Goal: Transaction & Acquisition: Purchase product/service

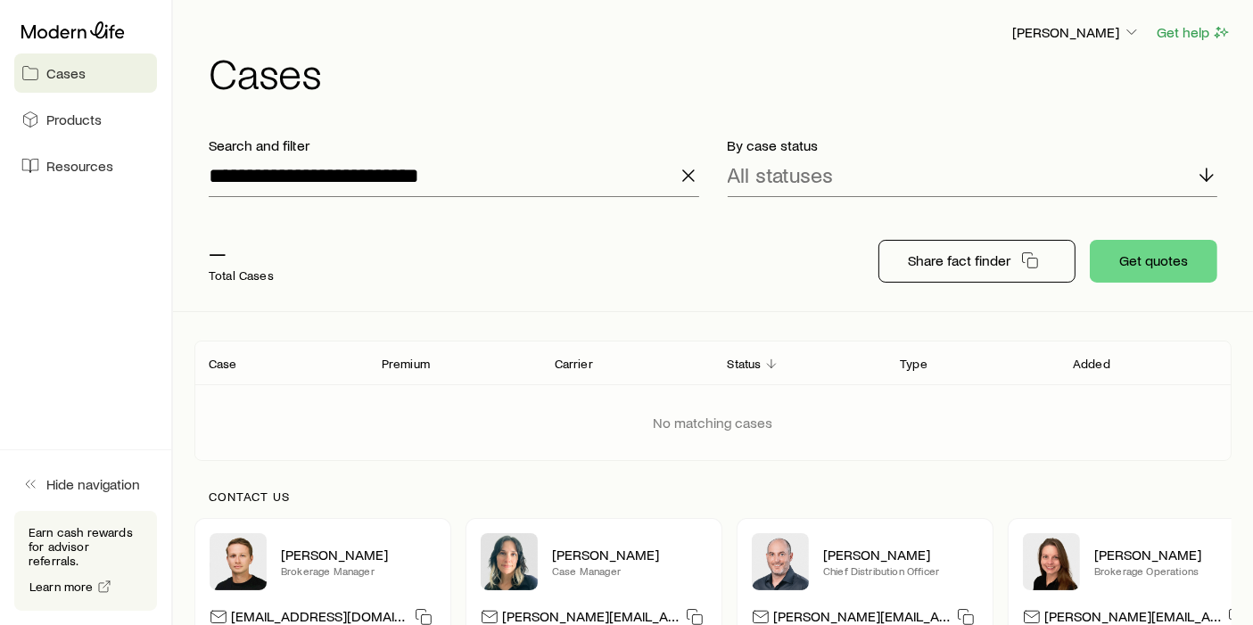
click at [699, 169] on div "**********" at bounding box center [453, 166] width 519 height 89
click at [693, 170] on line "button" at bounding box center [688, 175] width 11 height 11
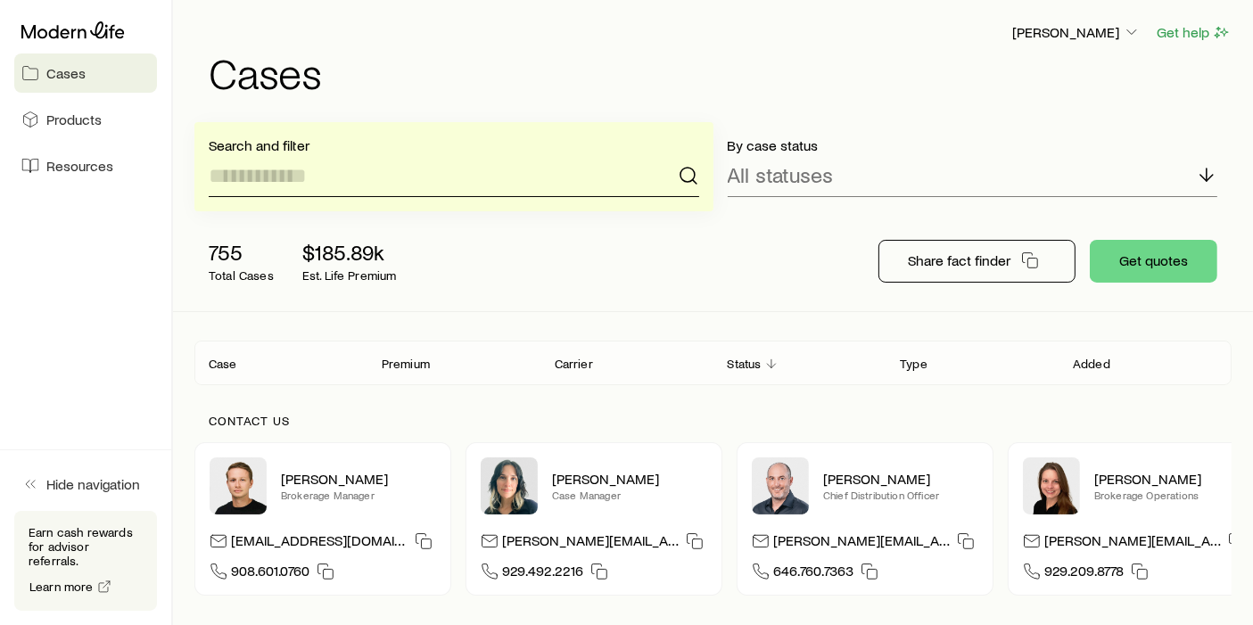
click at [593, 179] on input at bounding box center [454, 175] width 491 height 43
click at [530, 243] on div "755 Total Cases $185.89k Est. Life Premium" at bounding box center [479, 261] width 571 height 71
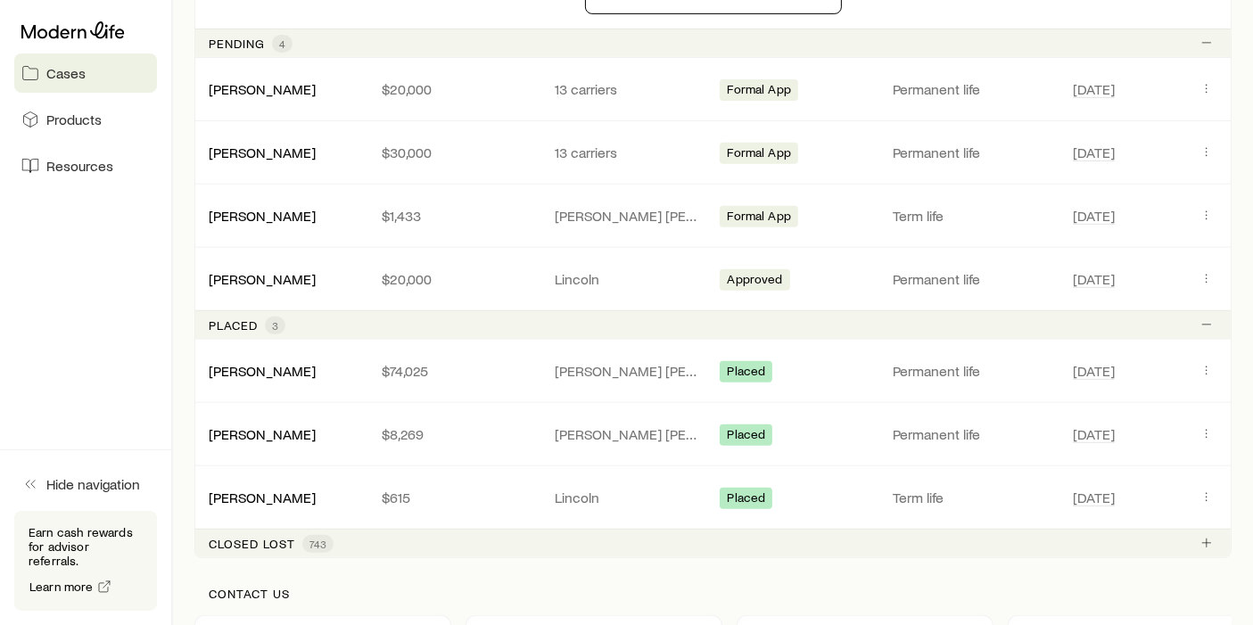
scroll to position [730, 0]
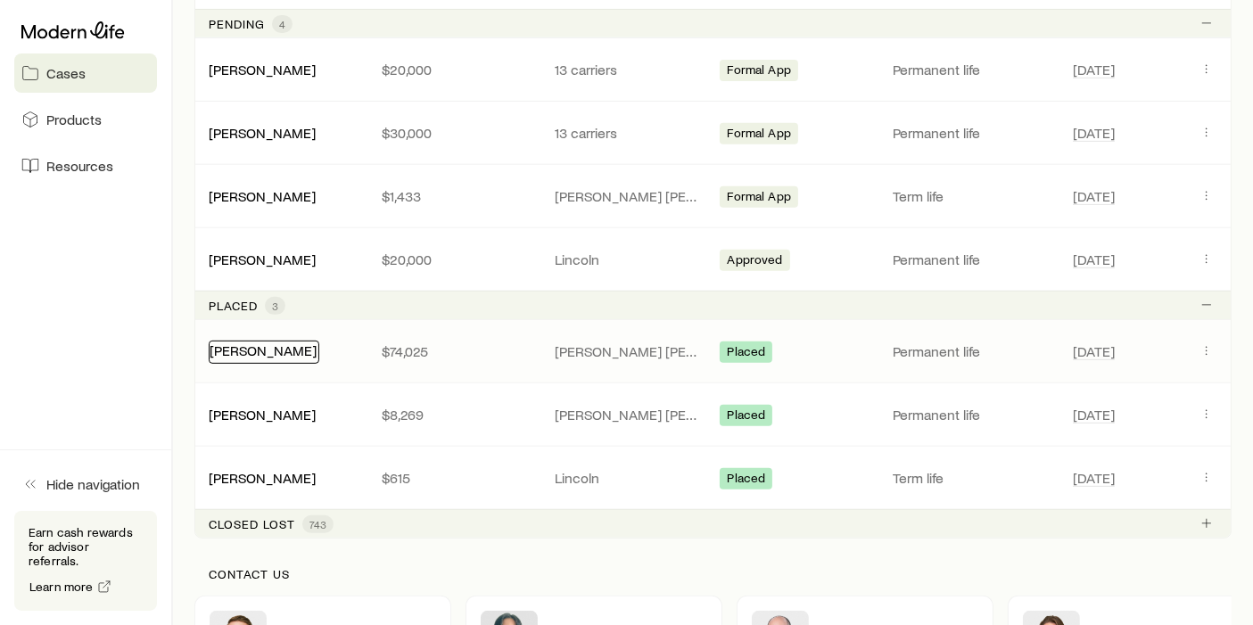
click at [262, 351] on link "[PERSON_NAME]" at bounding box center [263, 350] width 107 height 17
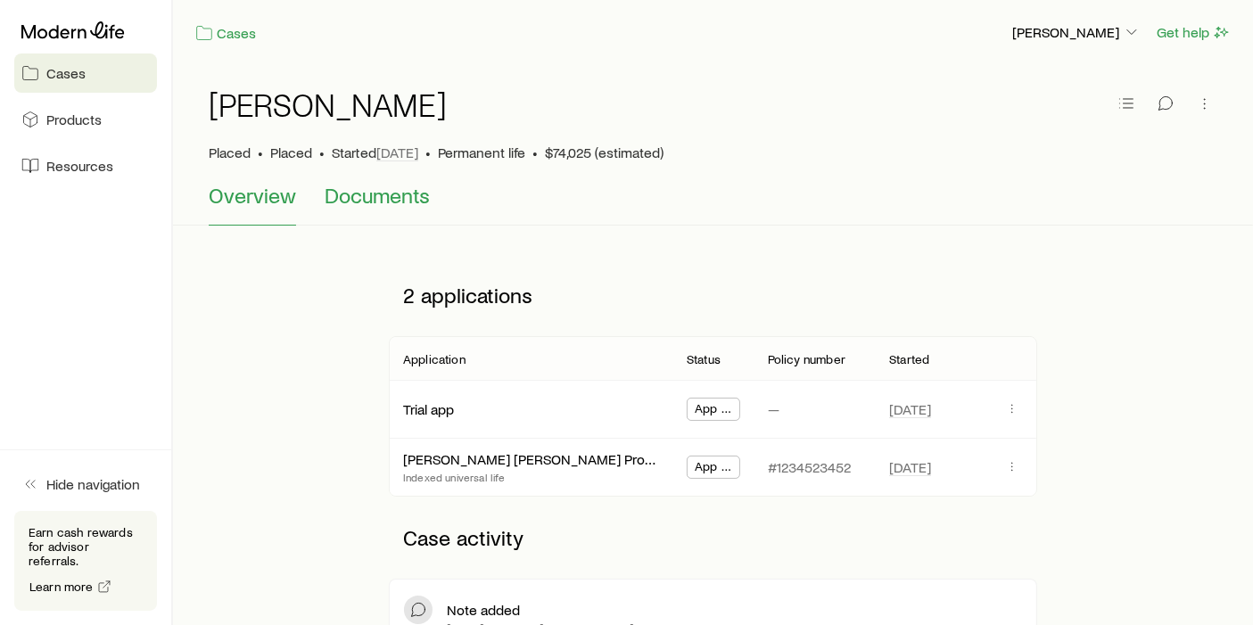
click at [396, 206] on span "Documents" at bounding box center [377, 195] width 105 height 25
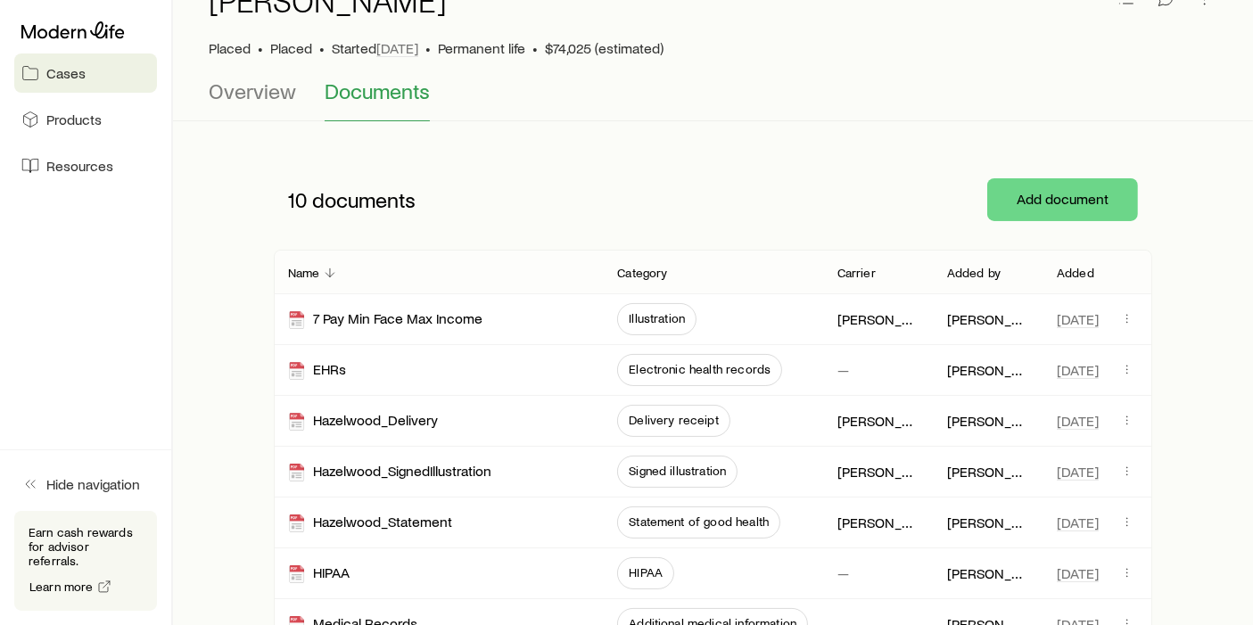
scroll to position [107, 0]
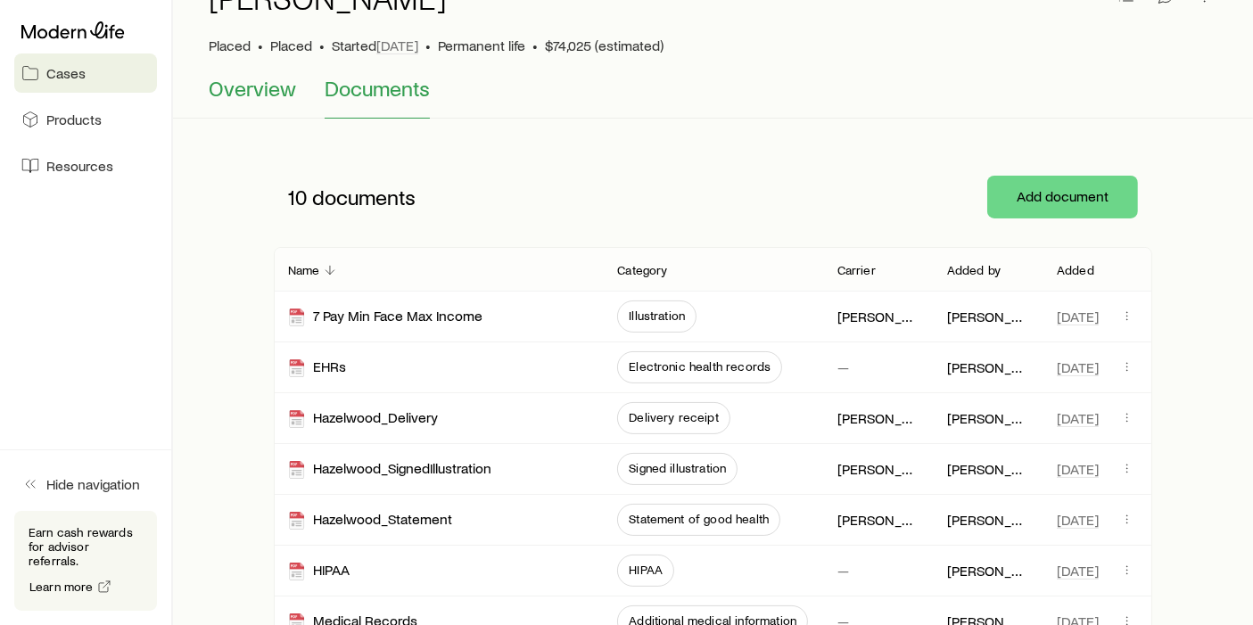
click at [283, 92] on span "Overview" at bounding box center [252, 88] width 87 height 25
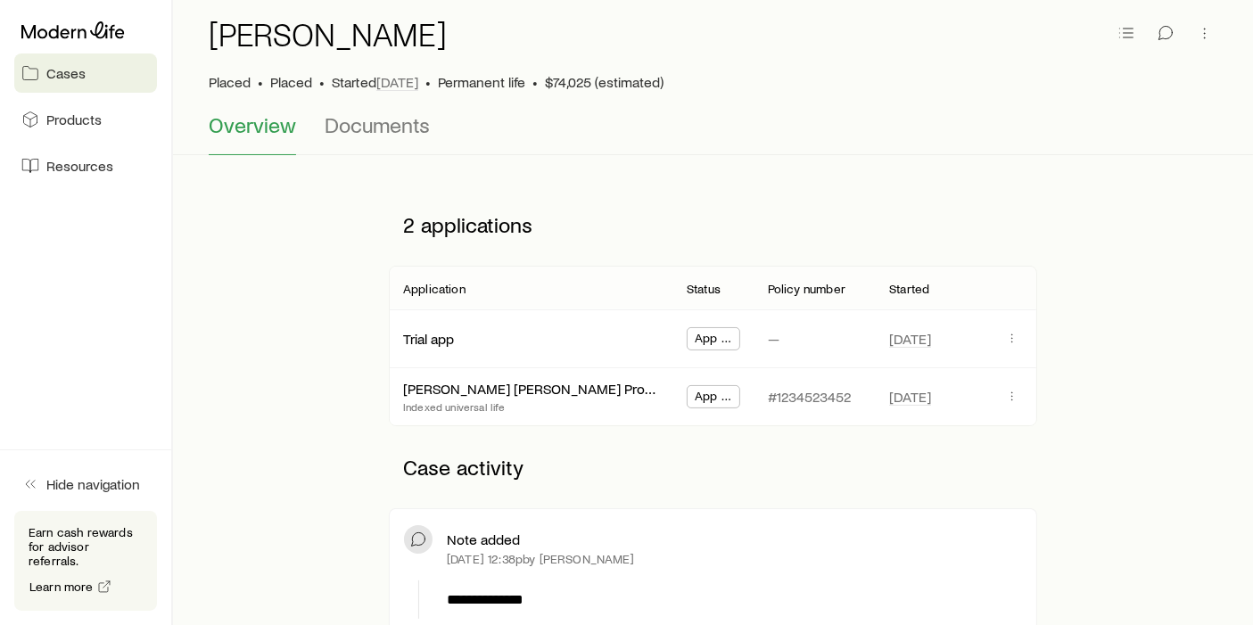
scroll to position [73, 0]
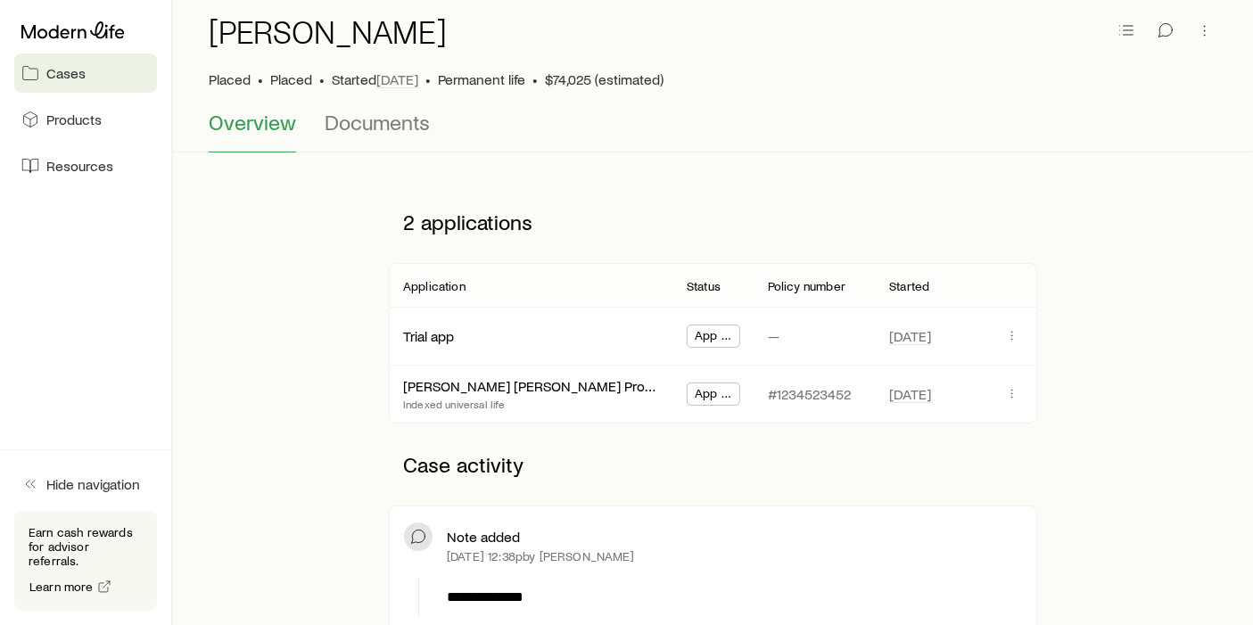
click at [67, 72] on span "Cases" at bounding box center [65, 73] width 39 height 18
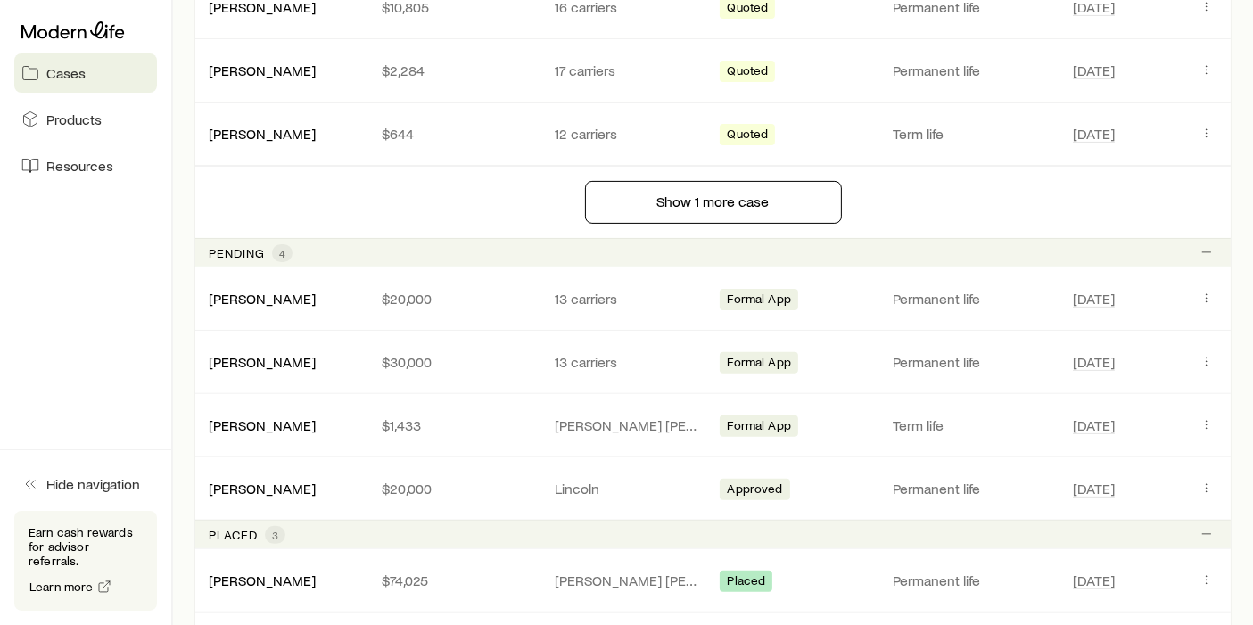
scroll to position [512, 0]
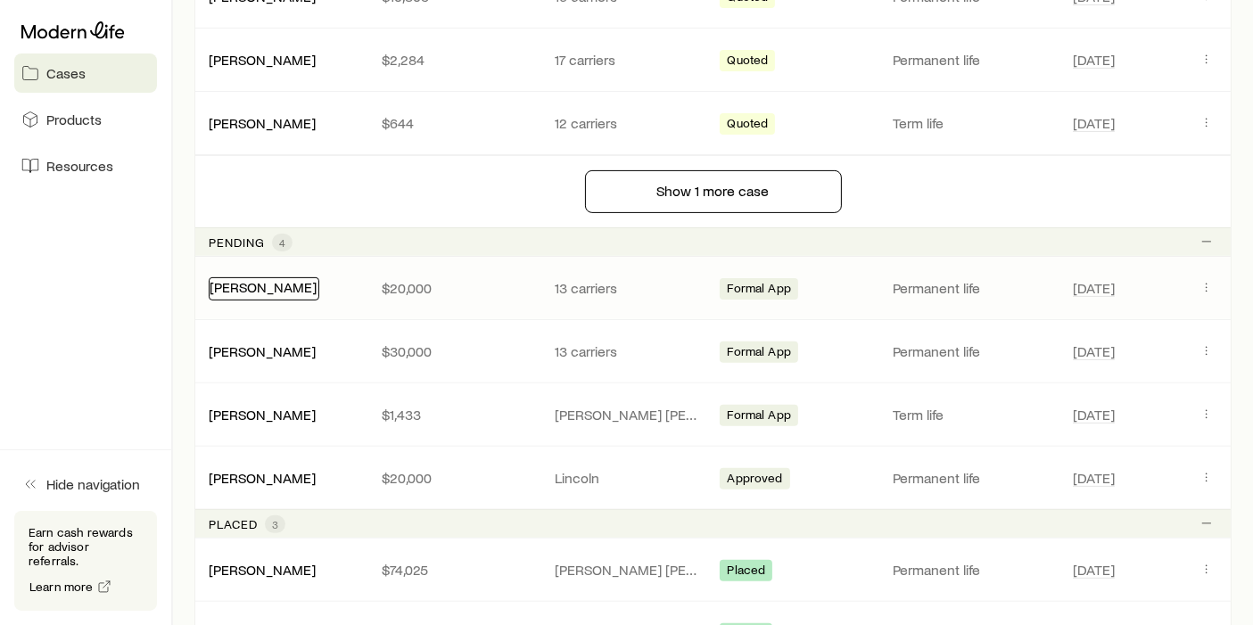
click at [261, 285] on link "[PERSON_NAME]" at bounding box center [263, 286] width 107 height 17
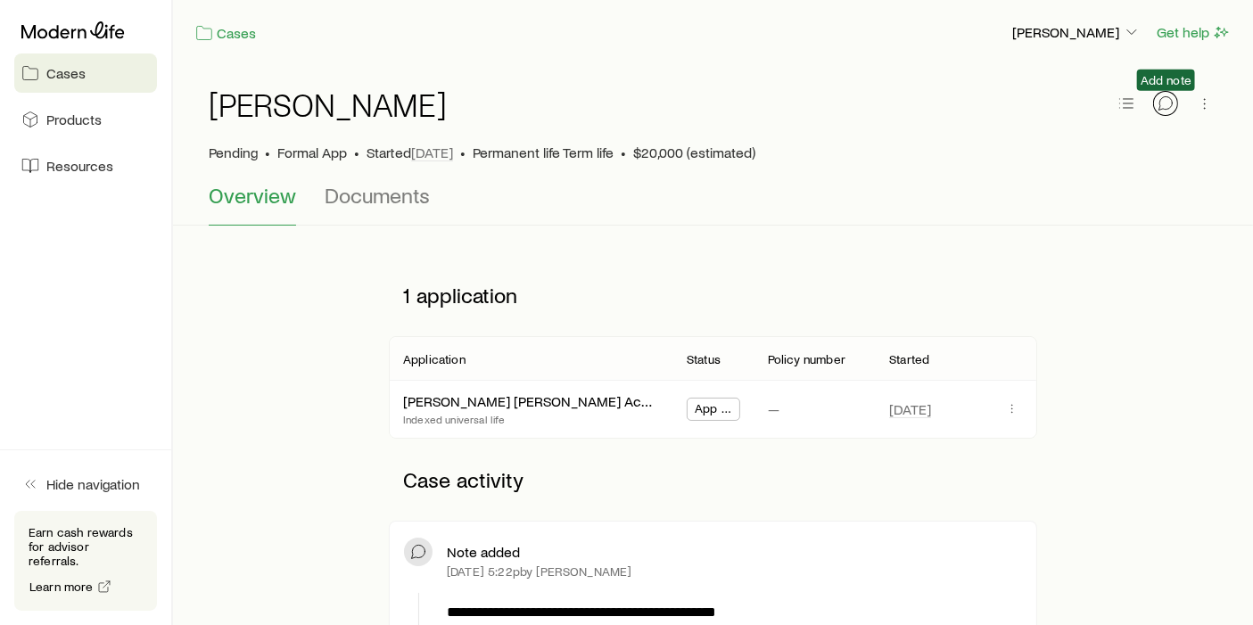
click at [1172, 104] on icon "button" at bounding box center [1166, 104] width 18 height 18
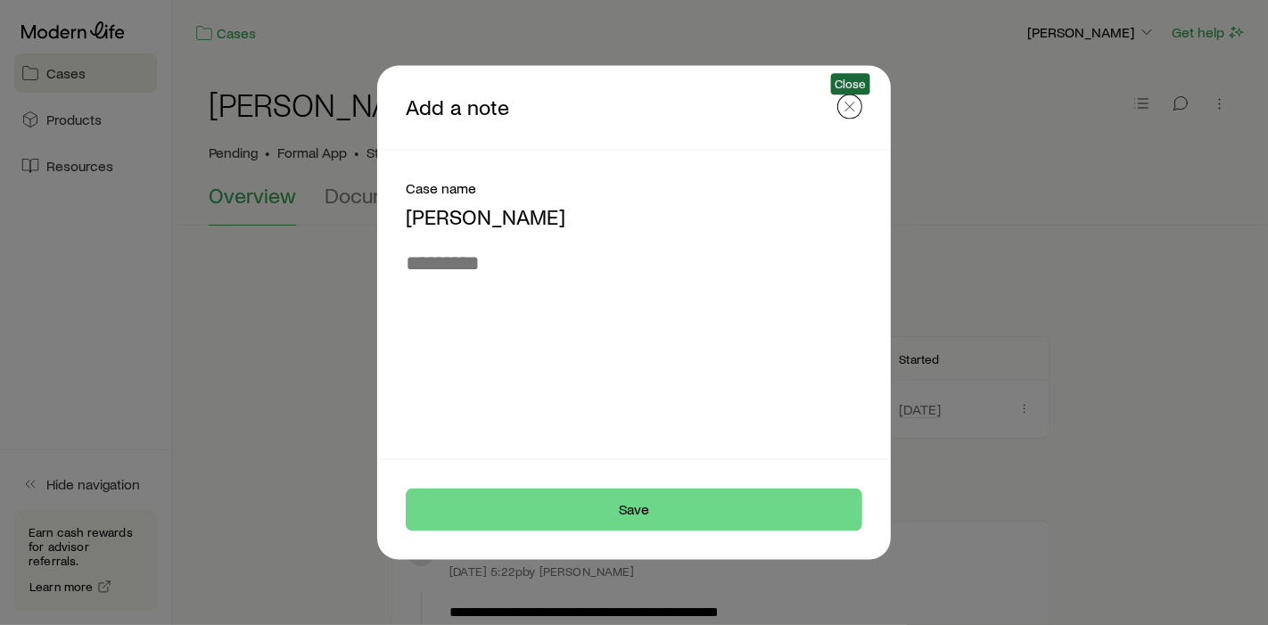
click at [851, 114] on icon "button" at bounding box center [850, 106] width 18 height 18
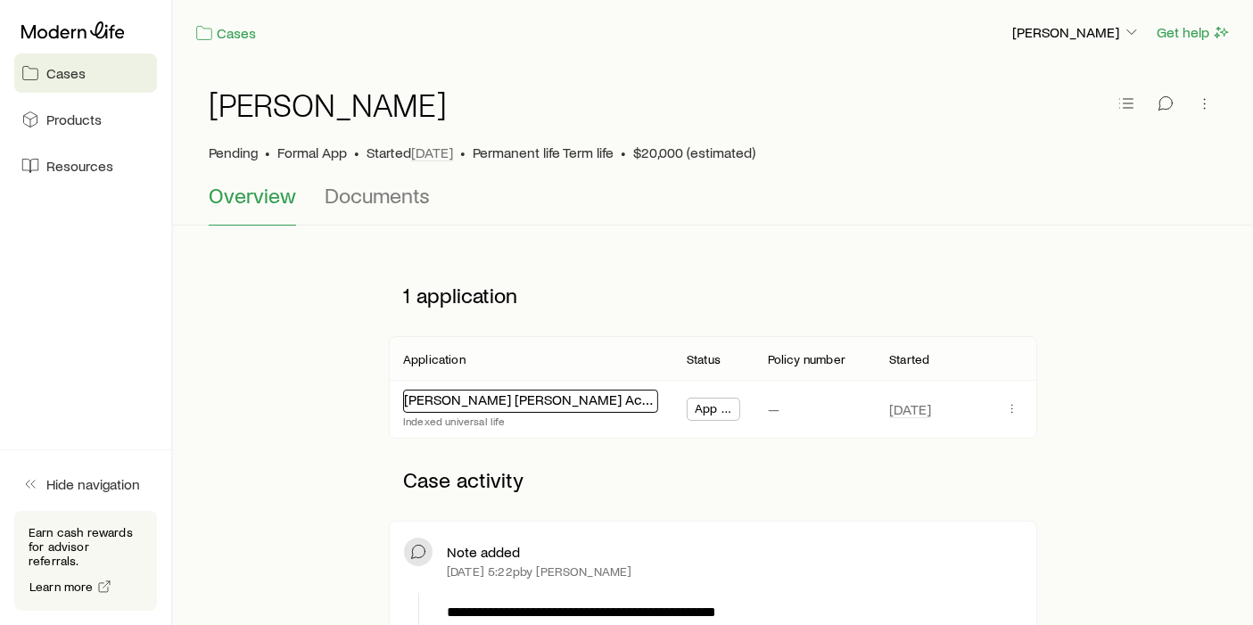
click at [563, 394] on link "[PERSON_NAME] [PERSON_NAME] Accumulation IUL 24" at bounding box center [577, 399] width 346 height 17
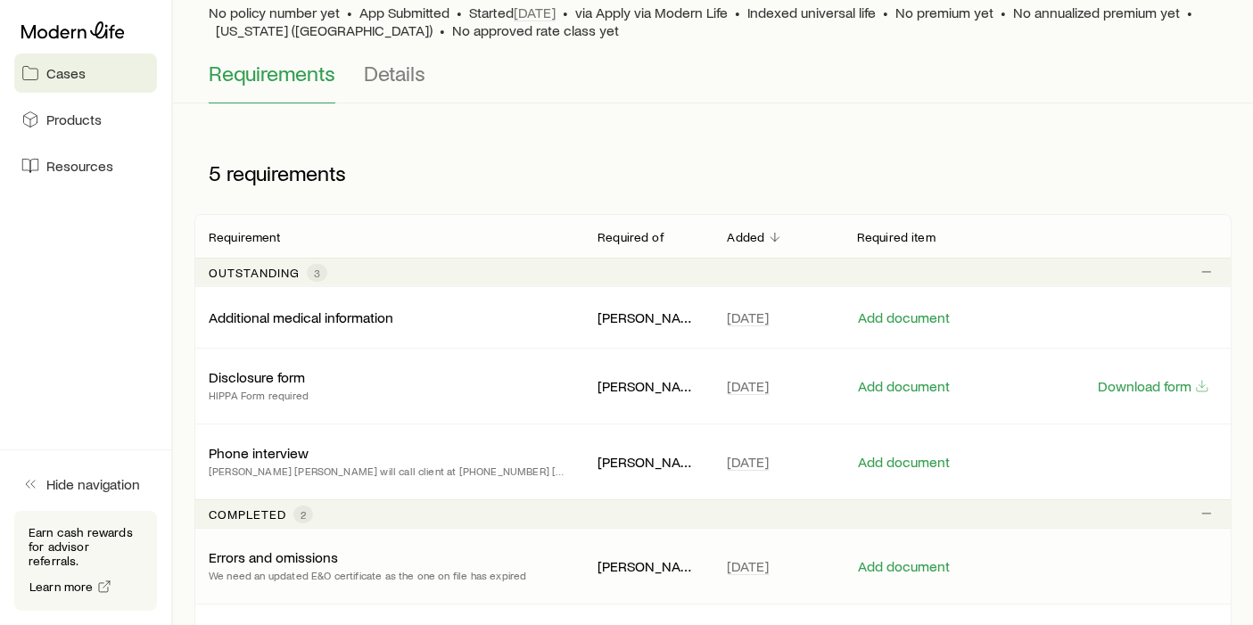
scroll to position [140, 0]
click at [881, 383] on button "Add document" at bounding box center [904, 386] width 94 height 17
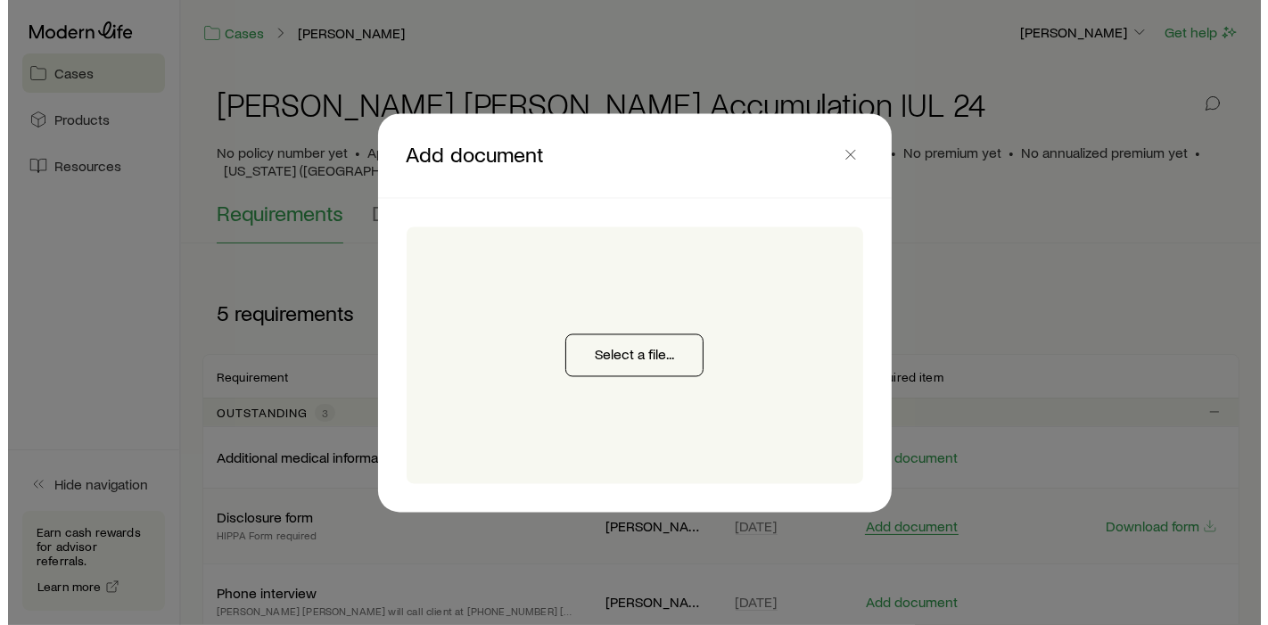
scroll to position [0, 0]
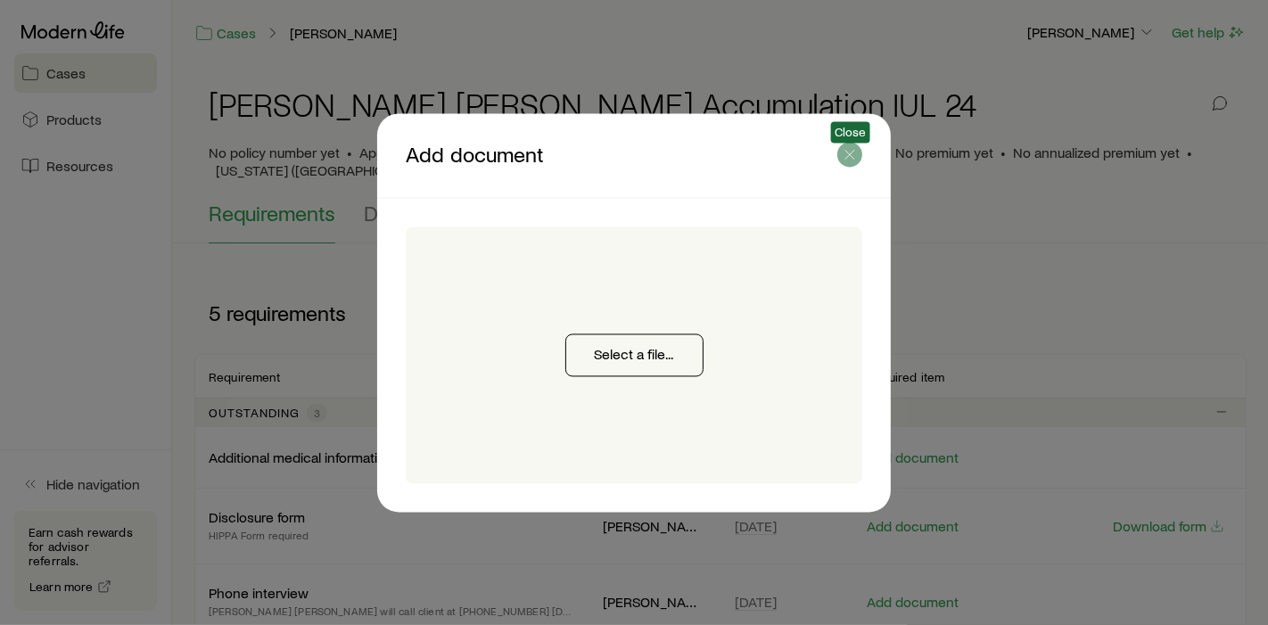
click at [851, 156] on icon "button" at bounding box center [850, 154] width 18 height 18
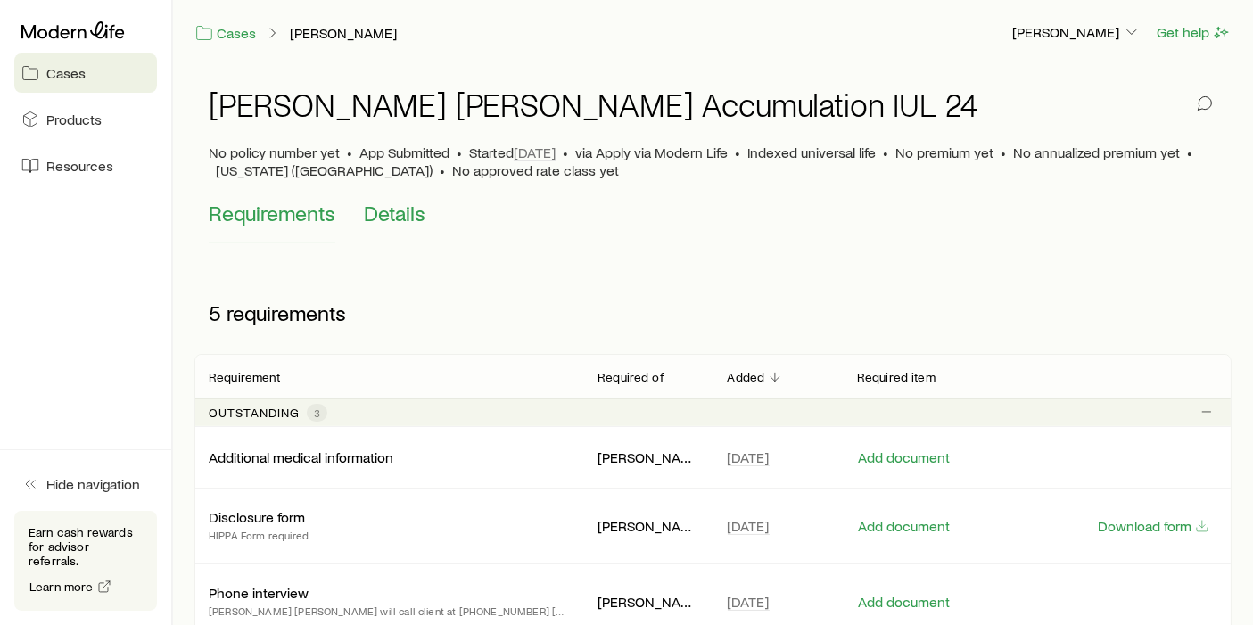
click at [409, 223] on span "Details" at bounding box center [395, 213] width 62 height 25
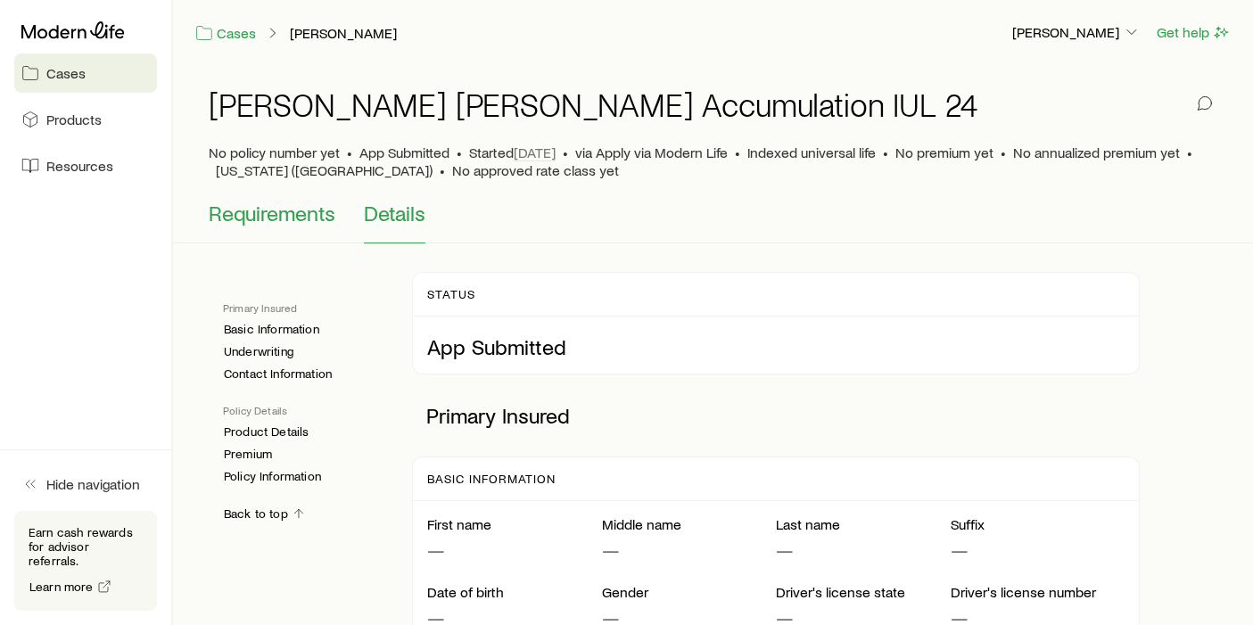
click at [271, 207] on span "Requirements" at bounding box center [272, 213] width 127 height 25
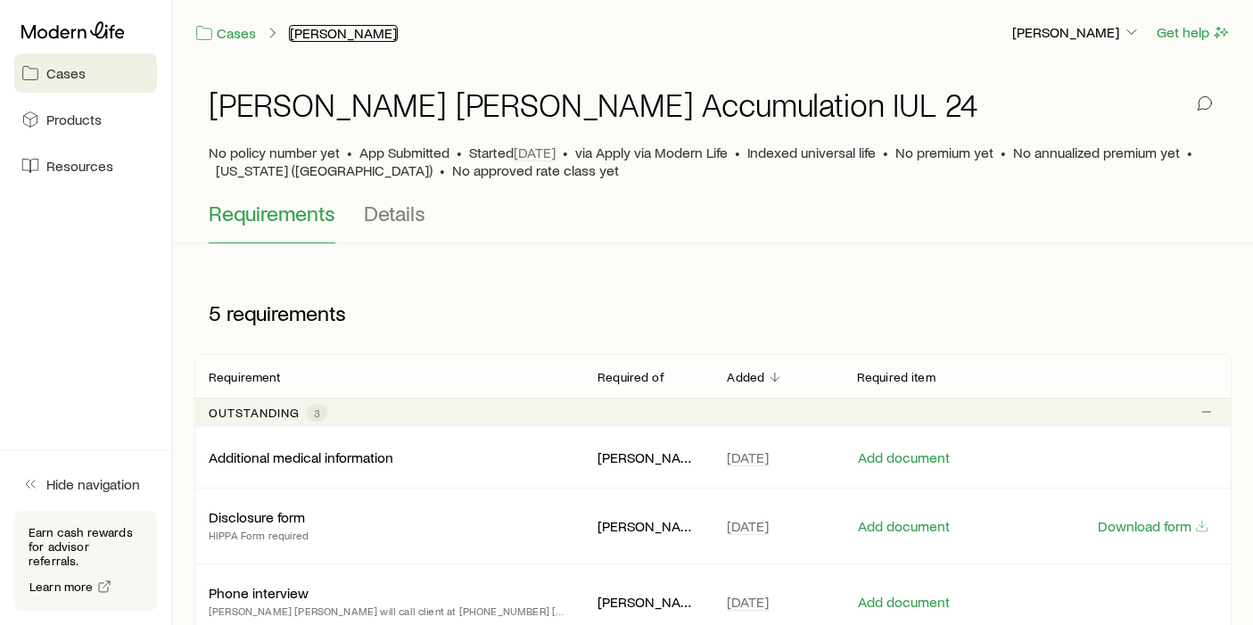
click at [341, 33] on link "[PERSON_NAME]" at bounding box center [343, 33] width 109 height 17
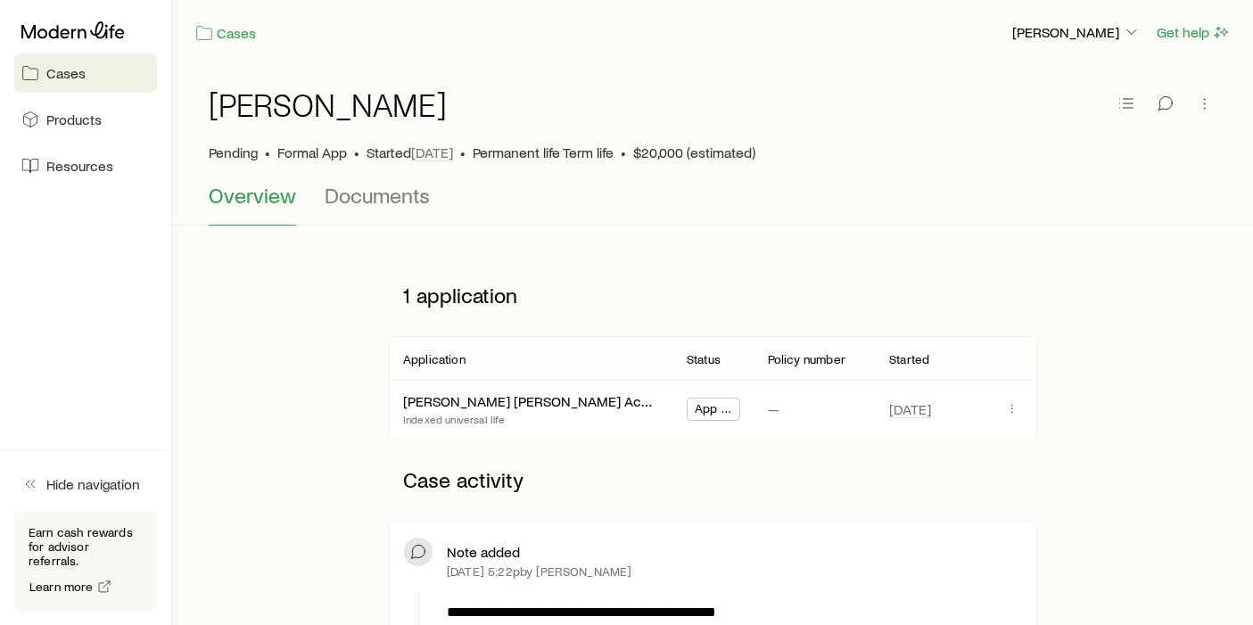
scroll to position [49, 0]
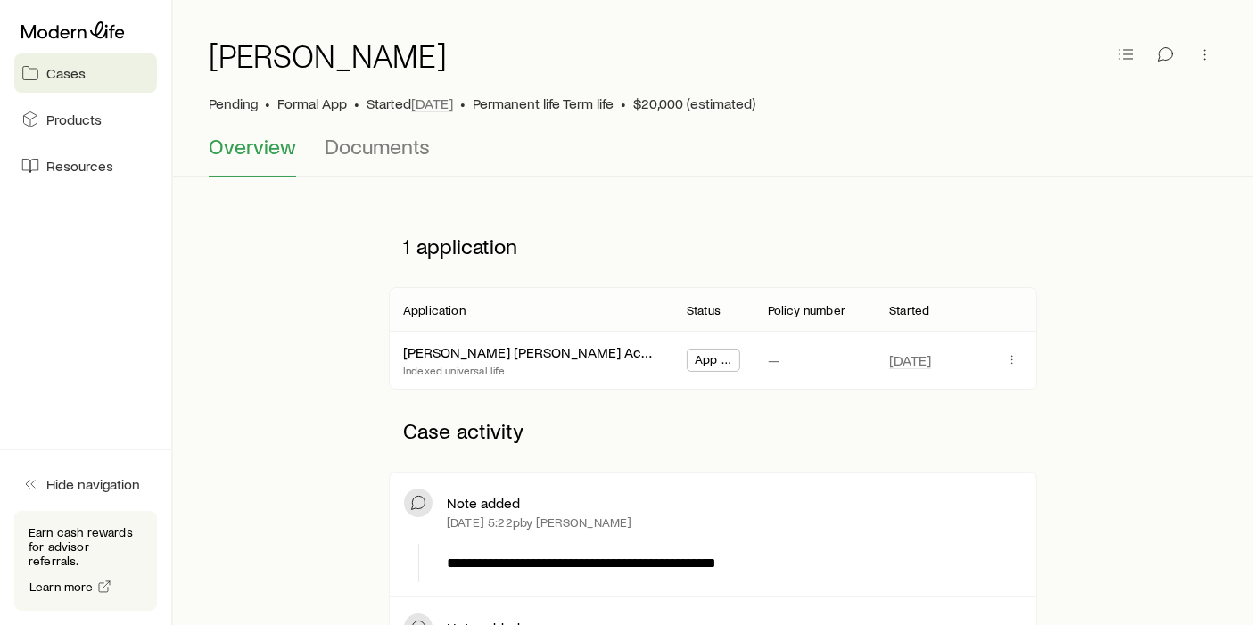
click at [84, 85] on link "Cases" at bounding box center [85, 73] width 143 height 39
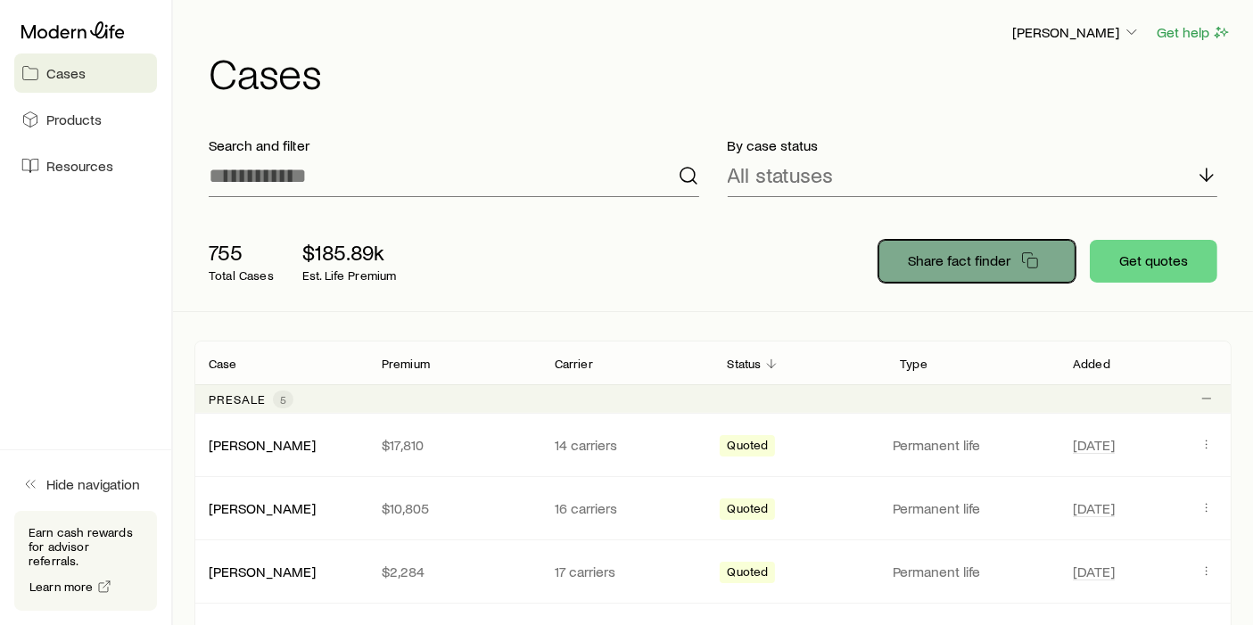
click at [1029, 260] on icon "button" at bounding box center [1030, 261] width 18 height 18
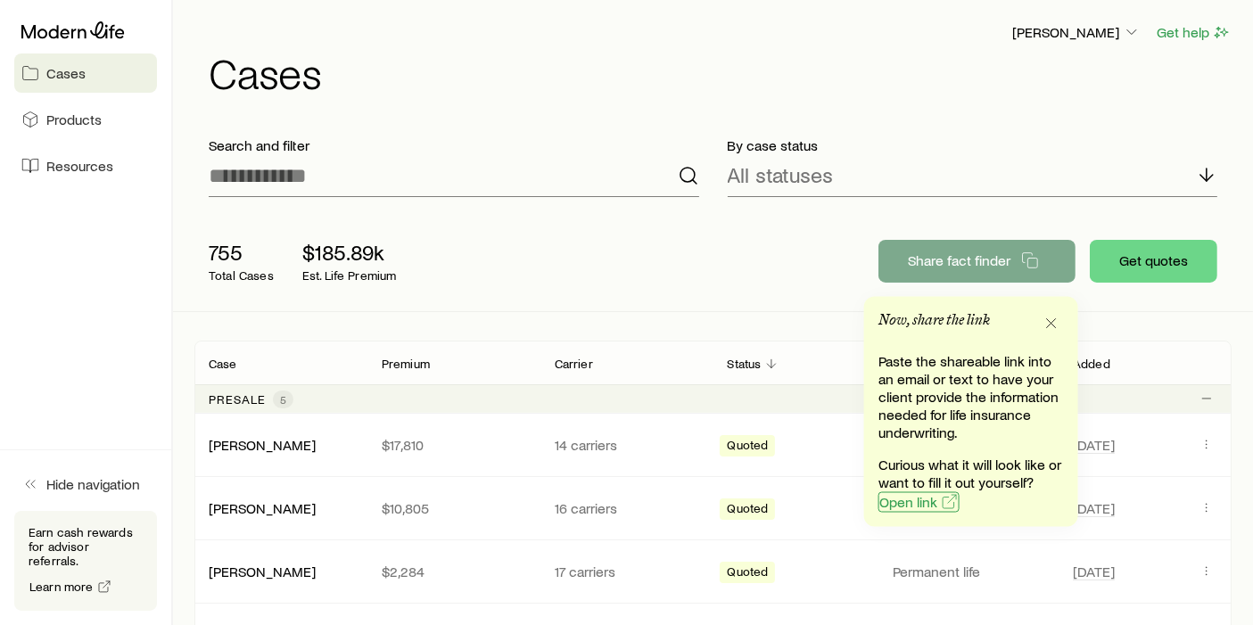
click at [923, 507] on span "Open link" at bounding box center [908, 502] width 58 height 14
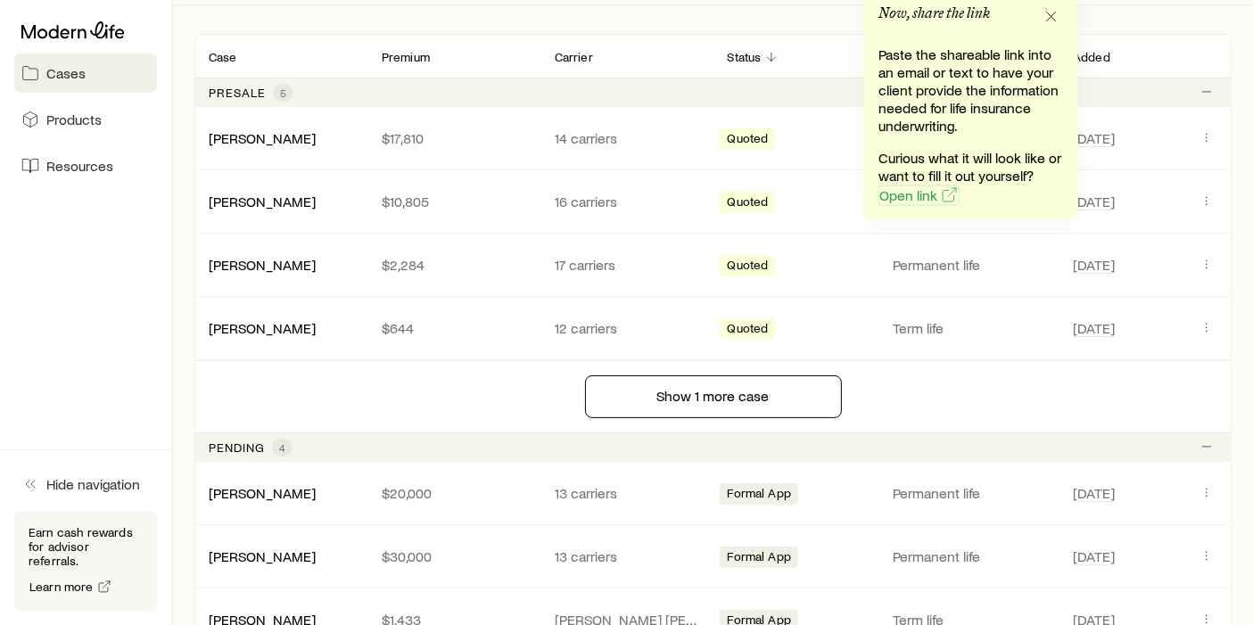
scroll to position [308, 0]
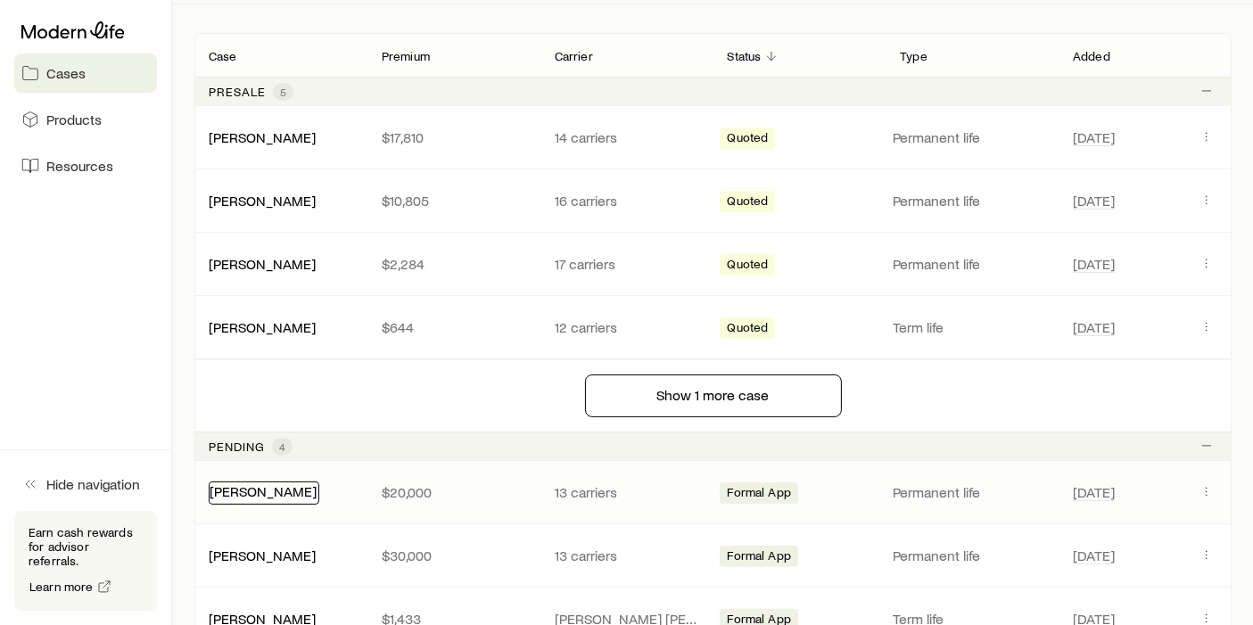
click at [252, 491] on link "[PERSON_NAME]" at bounding box center [263, 491] width 107 height 17
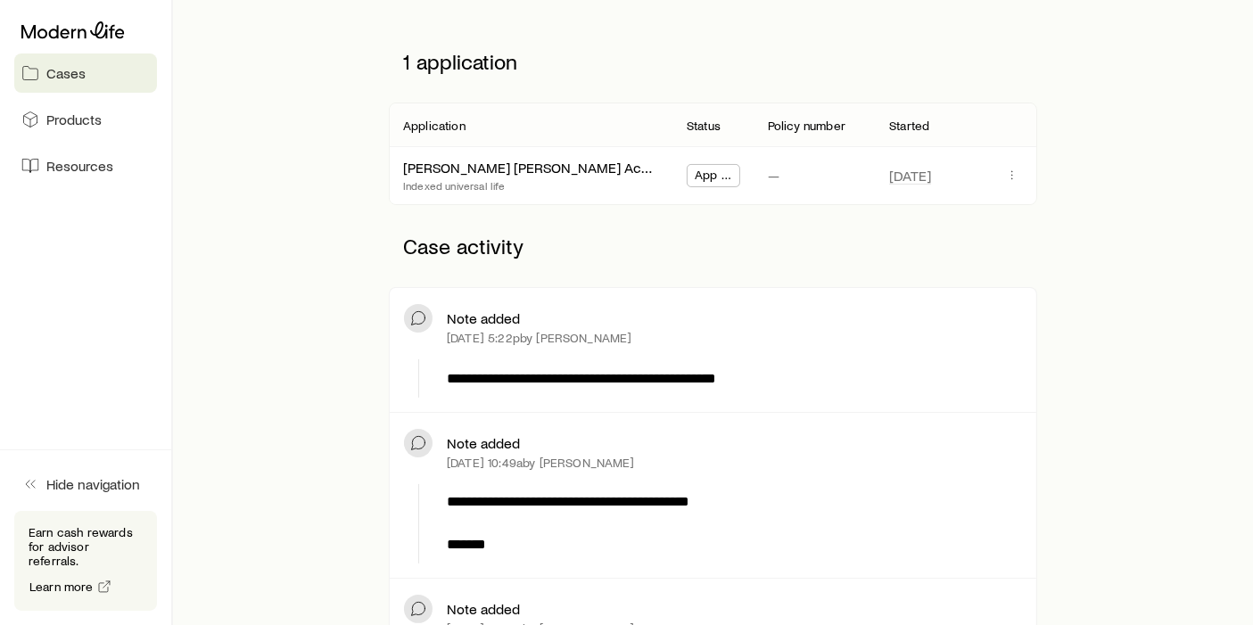
scroll to position [237, 0]
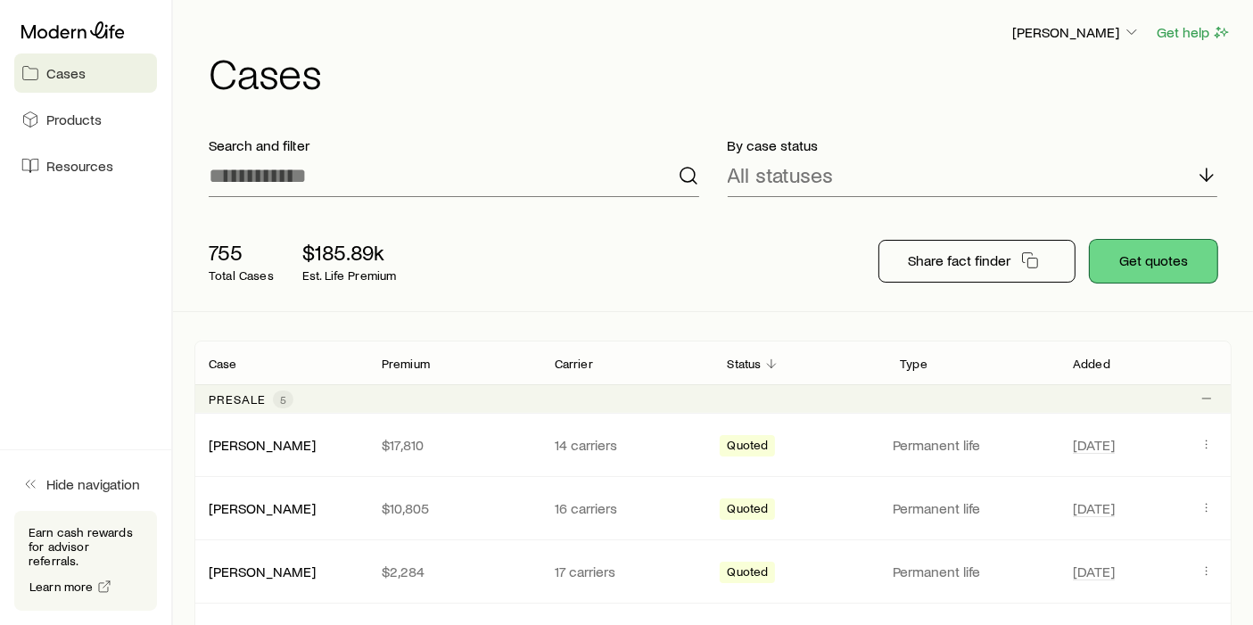
click at [1188, 260] on button "Get quotes" at bounding box center [1154, 261] width 128 height 43
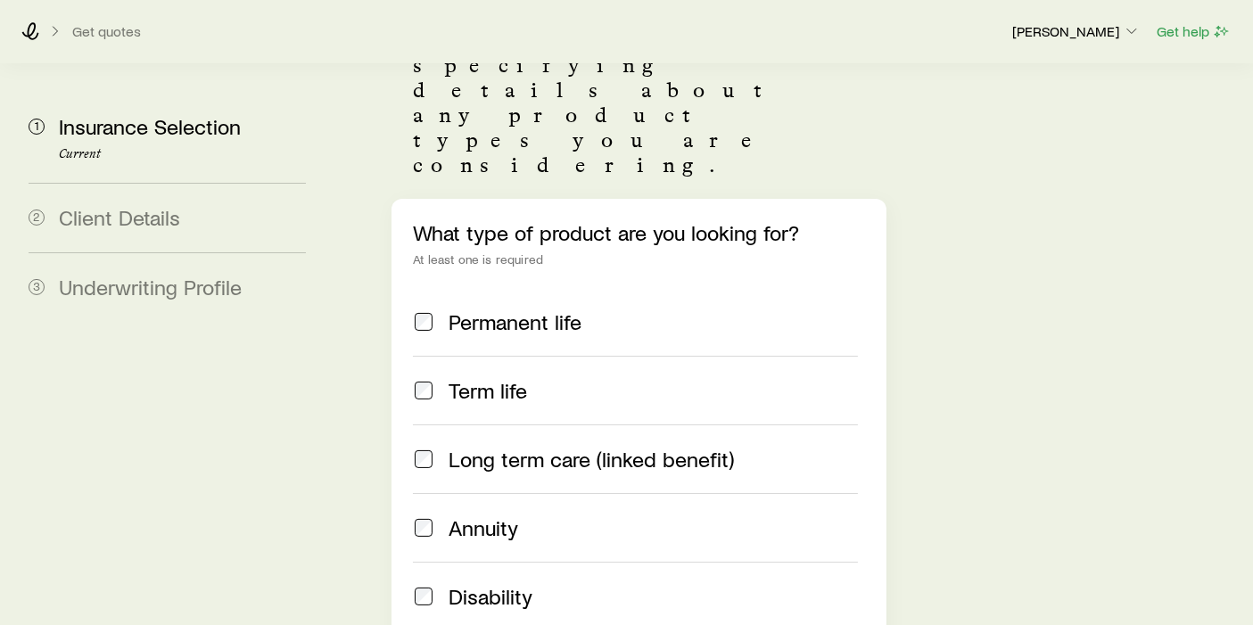
scroll to position [237, 0]
click at [524, 355] on label "Term life" at bounding box center [635, 389] width 445 height 69
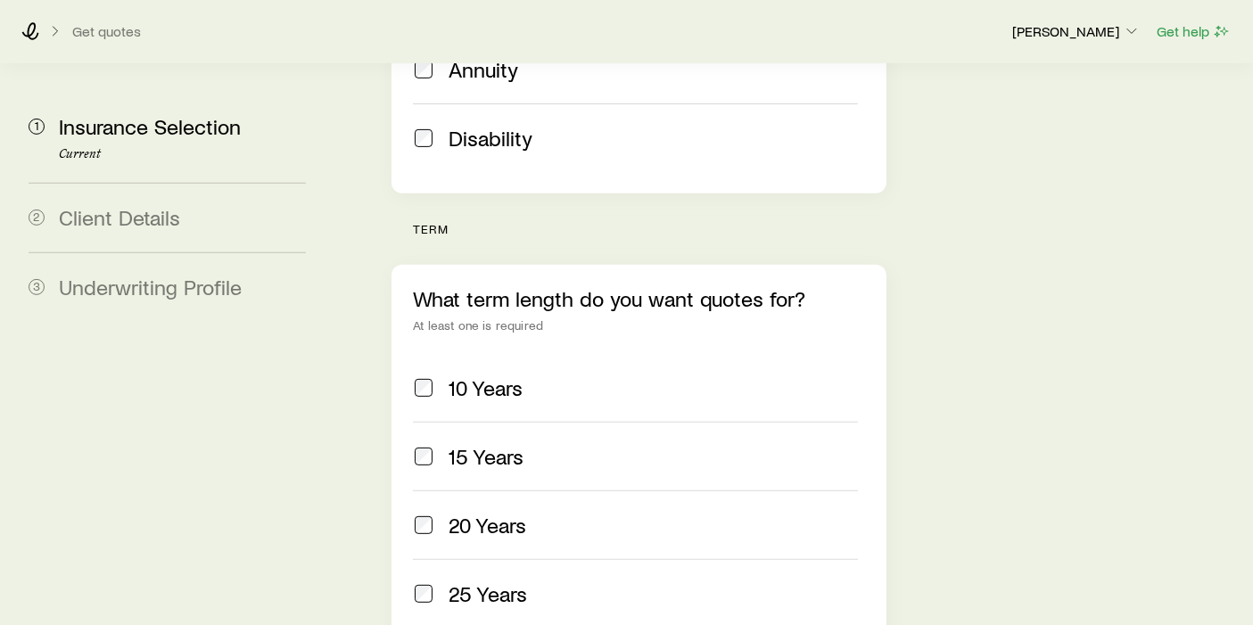
scroll to position [697, 0]
click at [581, 352] on label "10 Years" at bounding box center [635, 386] width 445 height 68
click at [548, 511] on div "20 Years" at bounding box center [653, 523] width 409 height 25
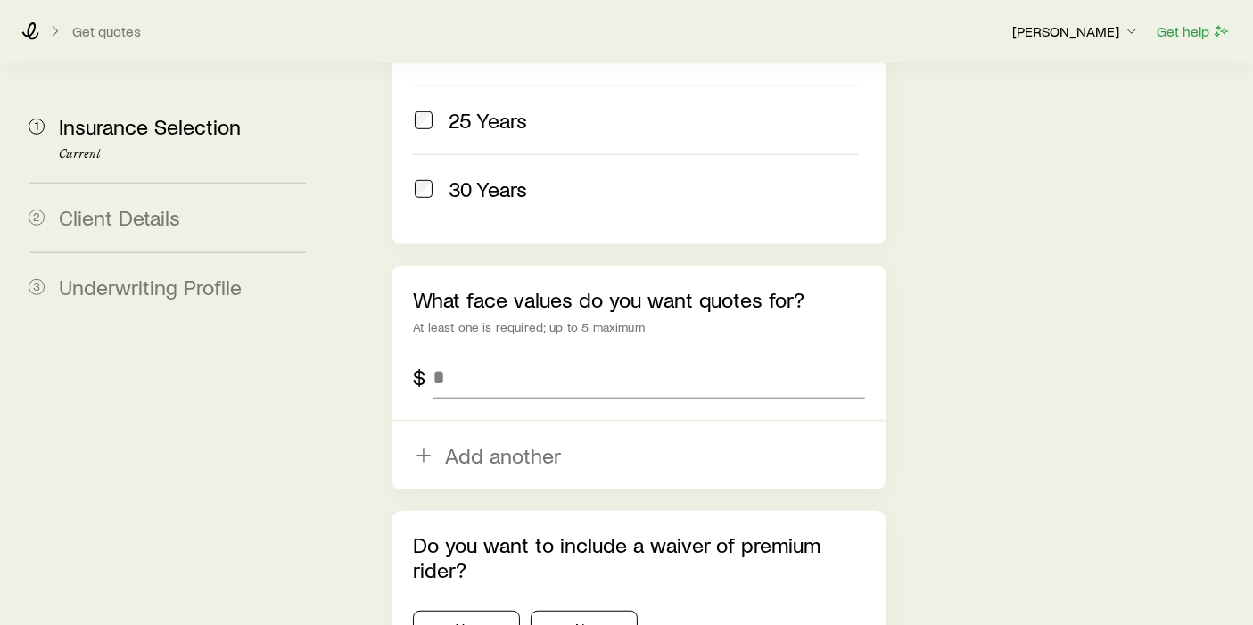
scroll to position [1169, 0]
click at [509, 355] on input "tel" at bounding box center [649, 376] width 433 height 43
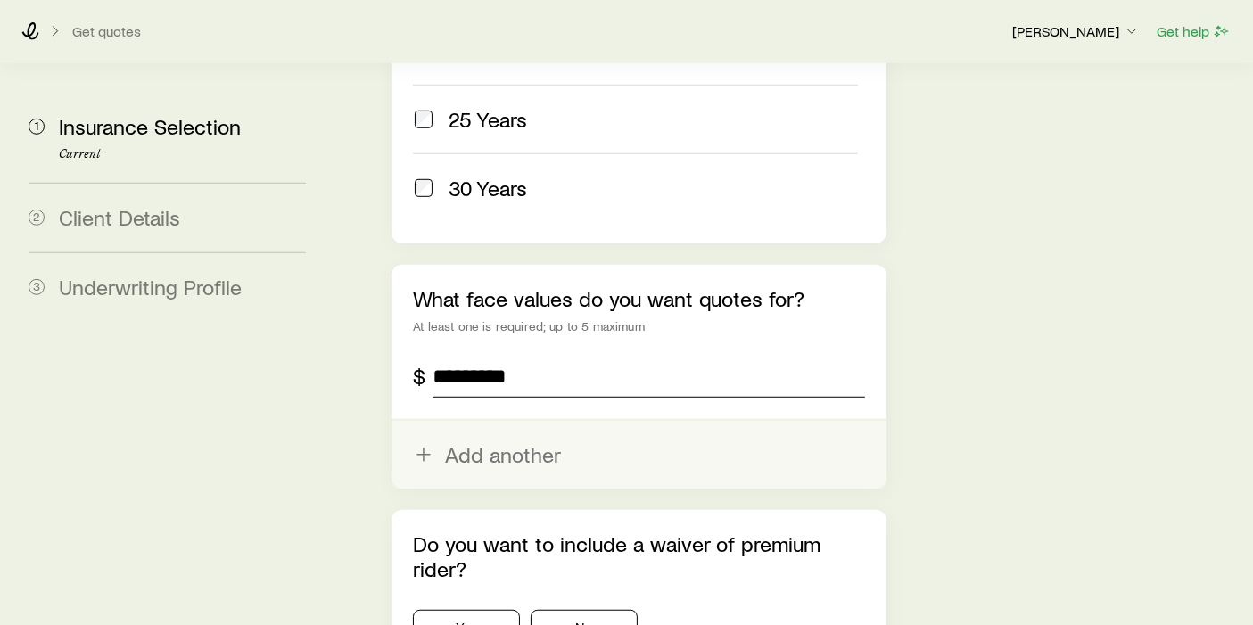
type input "*********"
click at [492, 421] on button "Add another" at bounding box center [639, 455] width 495 height 68
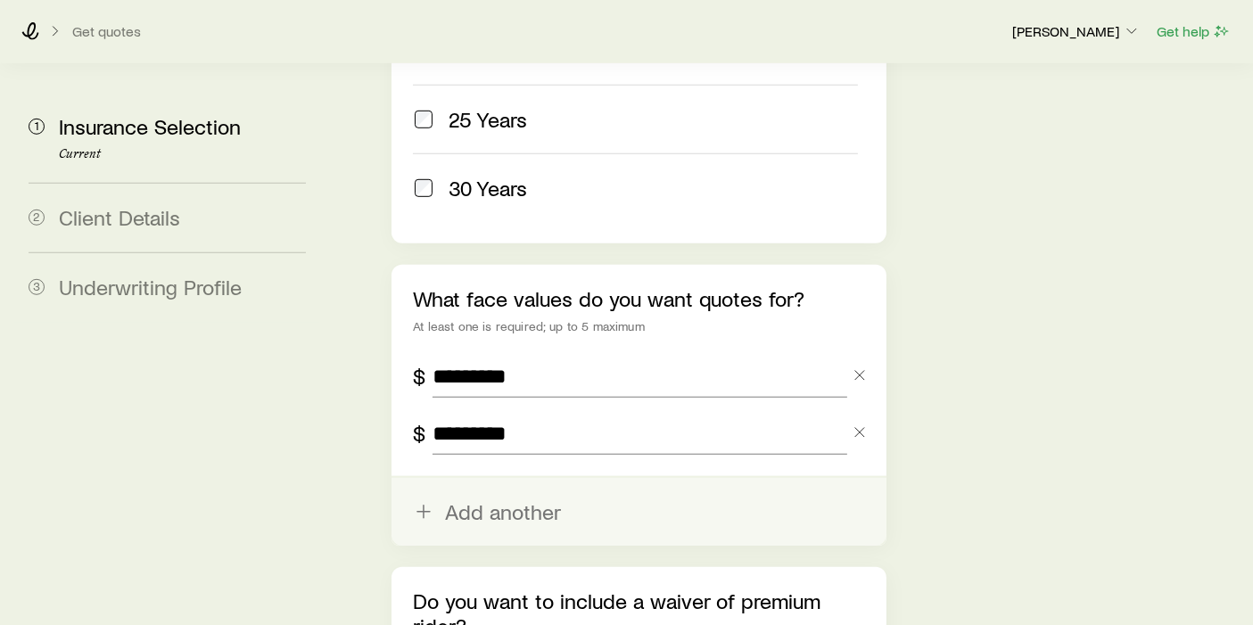
scroll to position [1330, 0]
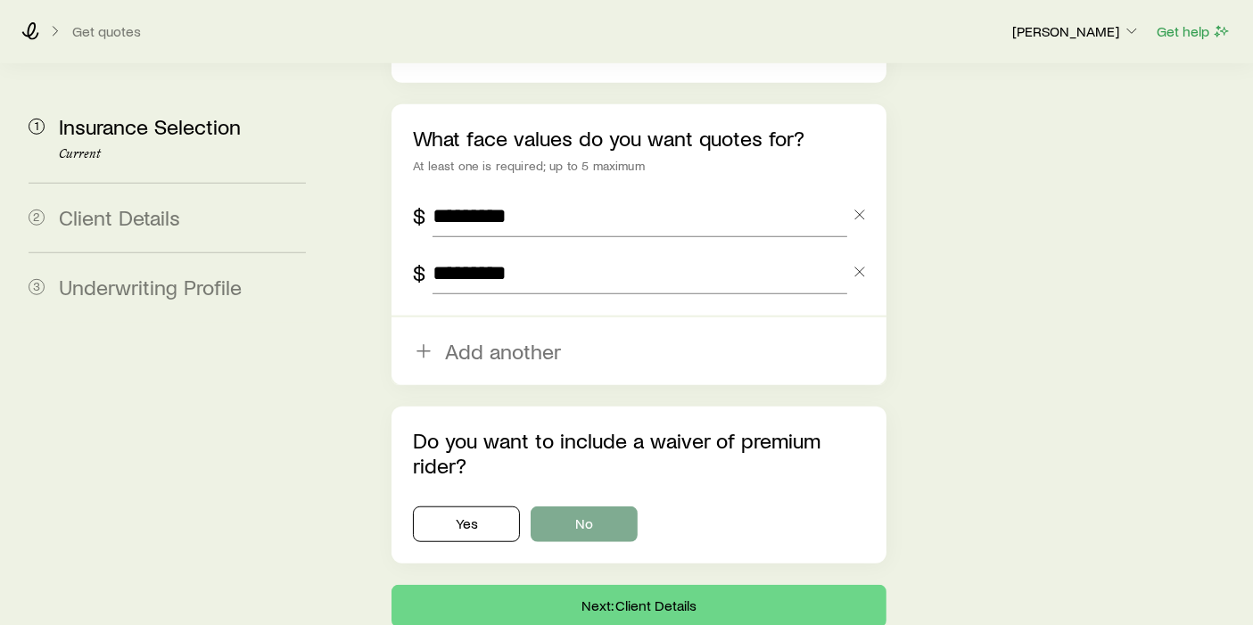
type input "*********"
click at [573, 507] on button "No" at bounding box center [584, 525] width 107 height 36
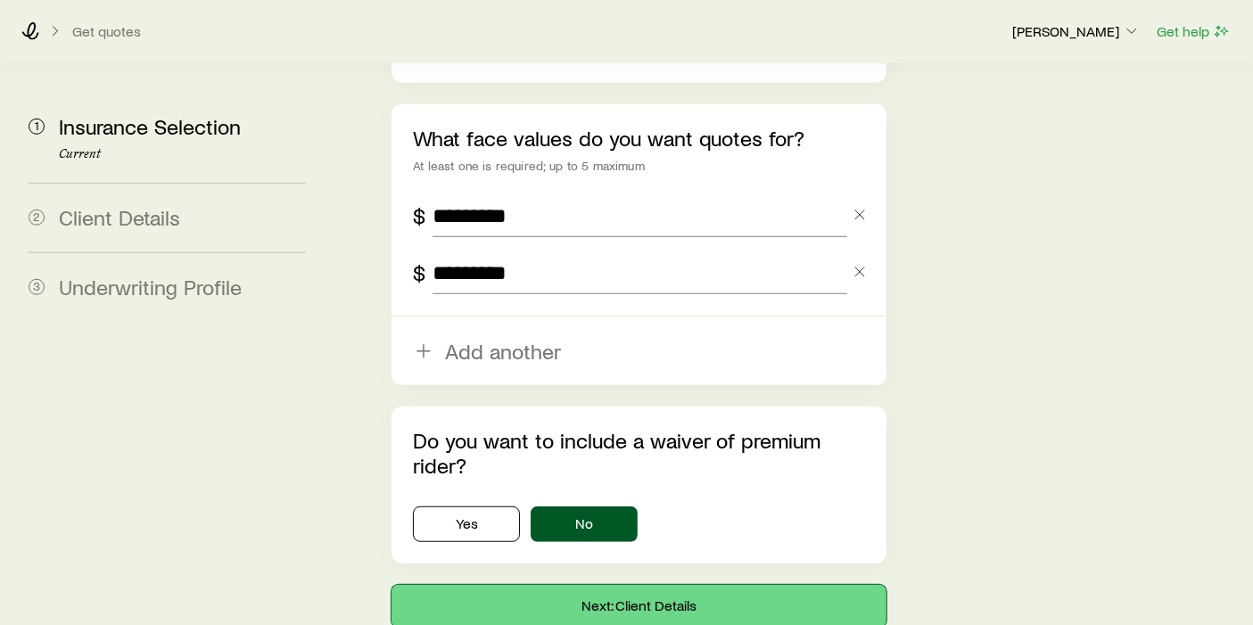
click at [586, 585] on button "Next: Client Details" at bounding box center [639, 606] width 495 height 43
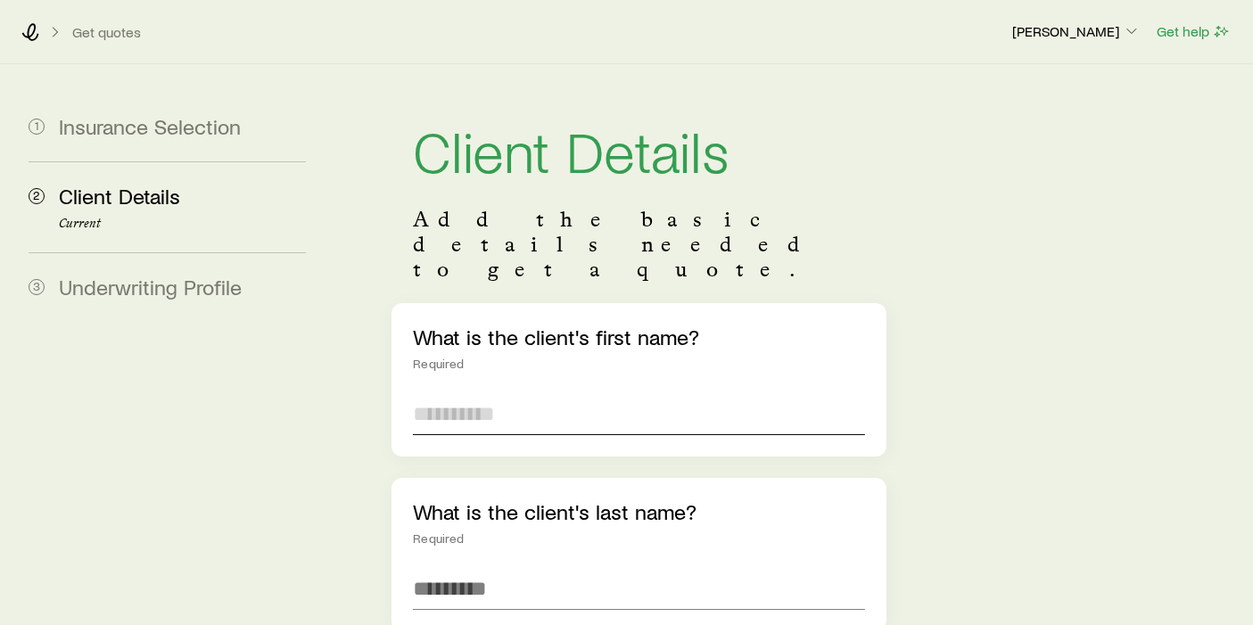
click at [530, 392] on input "text" at bounding box center [639, 413] width 452 height 43
type input "****"
type input "******"
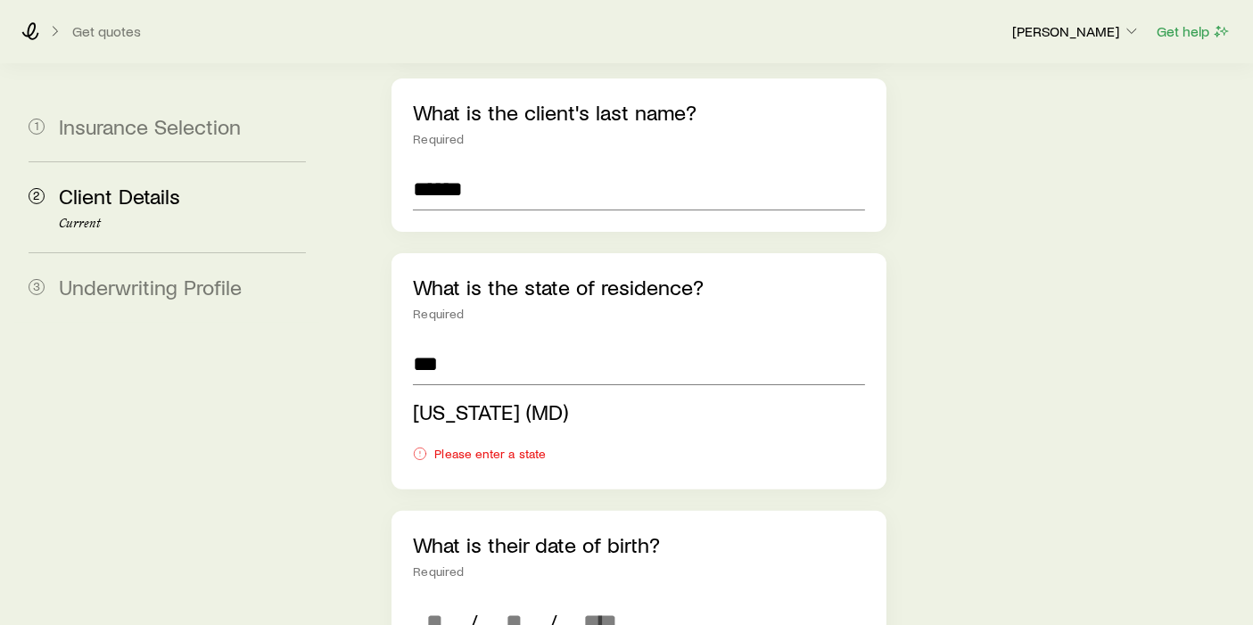
click at [530, 399] on span "[US_STATE] (MD)" at bounding box center [490, 412] width 155 height 26
type input "**********"
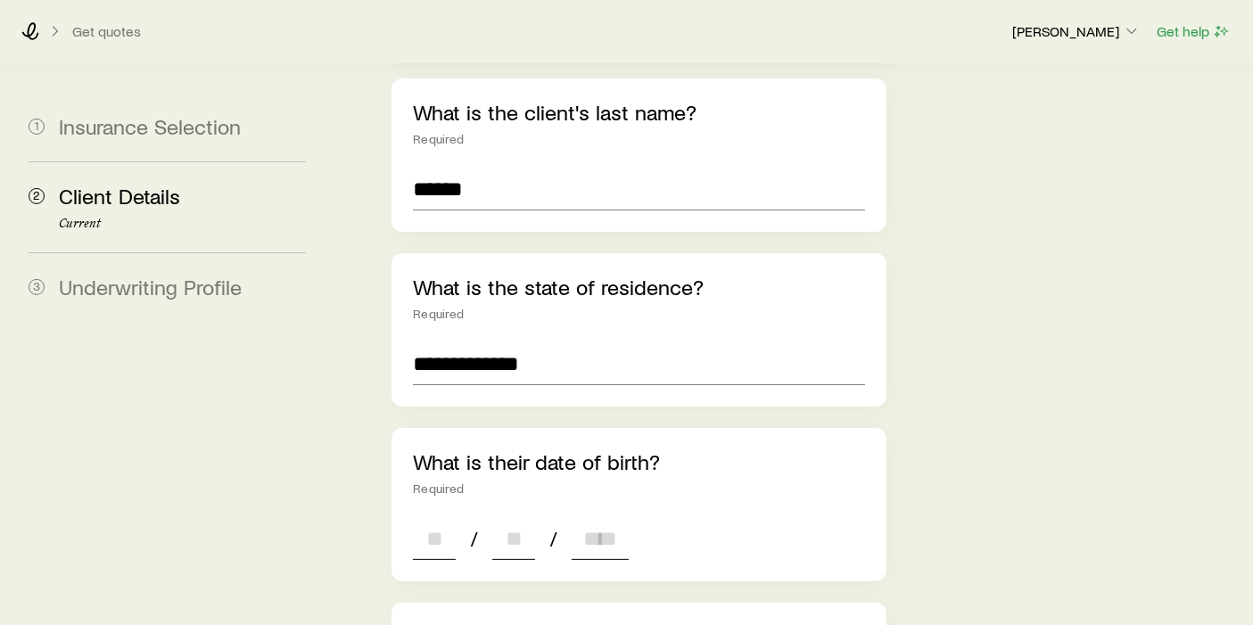
click at [443, 517] on input at bounding box center [434, 538] width 43 height 43
type input "**"
type input "*"
type input "****"
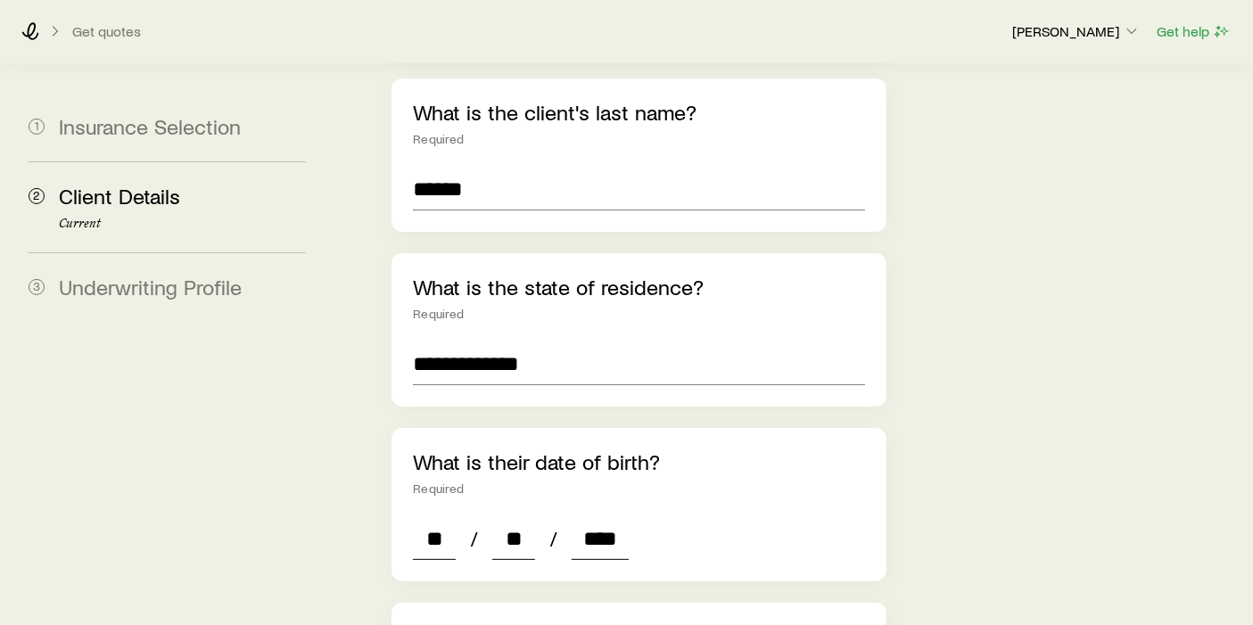
type input "*"
type input "****"
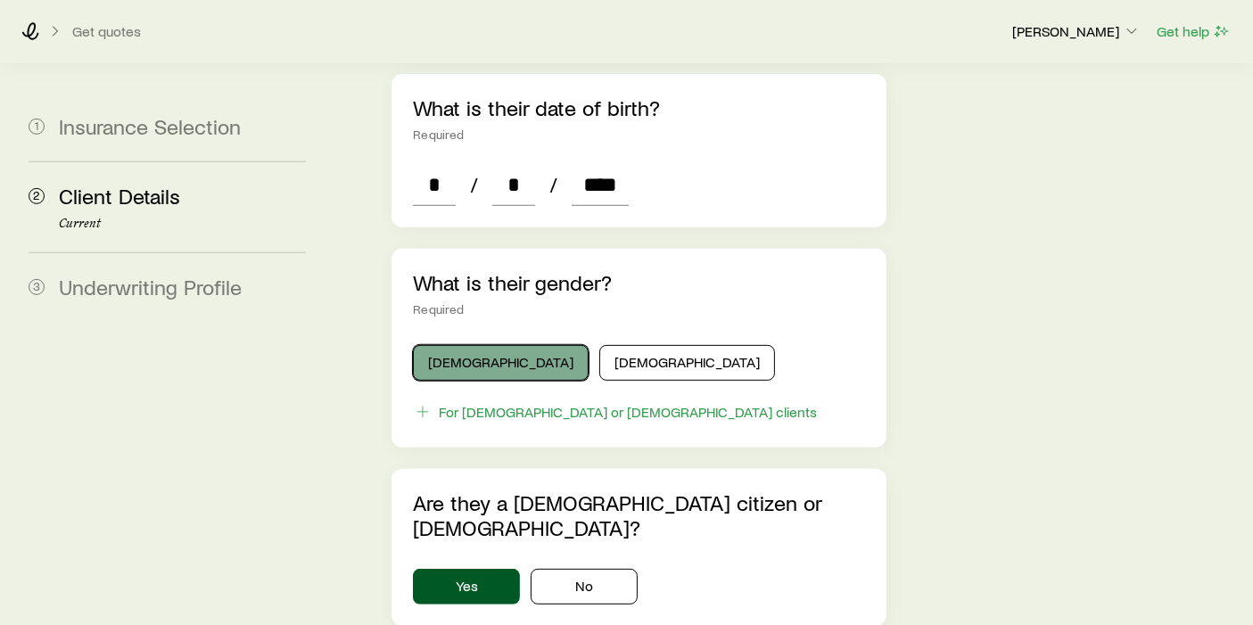
click at [466, 345] on button "[DEMOGRAPHIC_DATA]" at bounding box center [501, 363] width 176 height 36
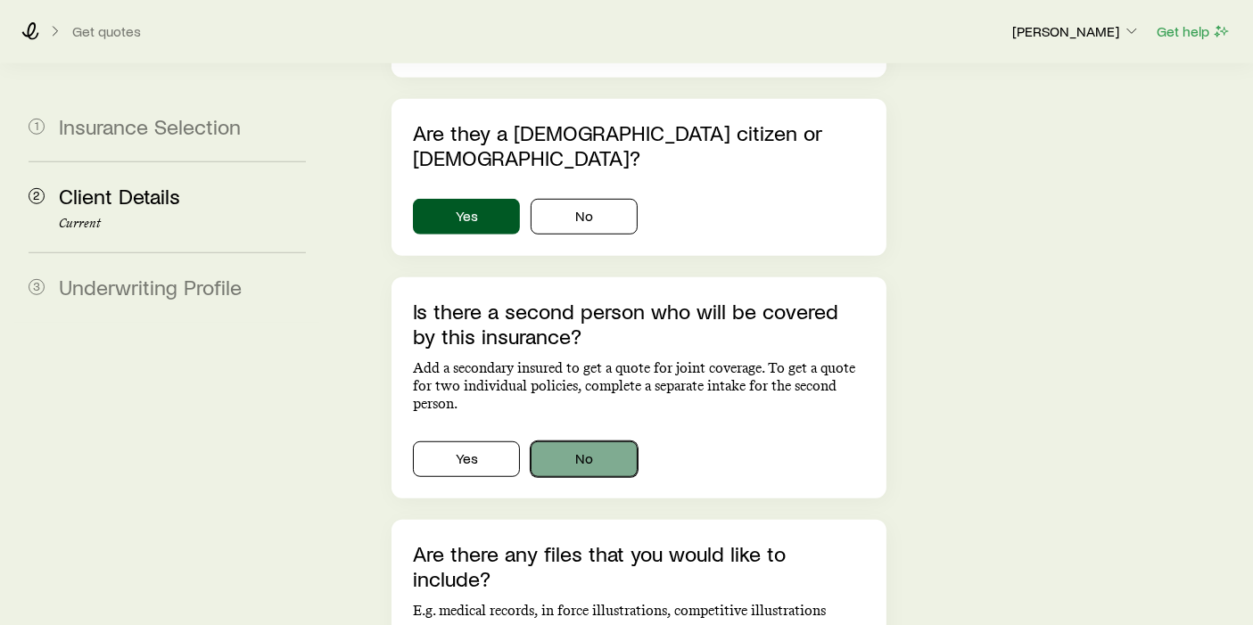
click at [557, 441] on button "No" at bounding box center [584, 459] width 107 height 36
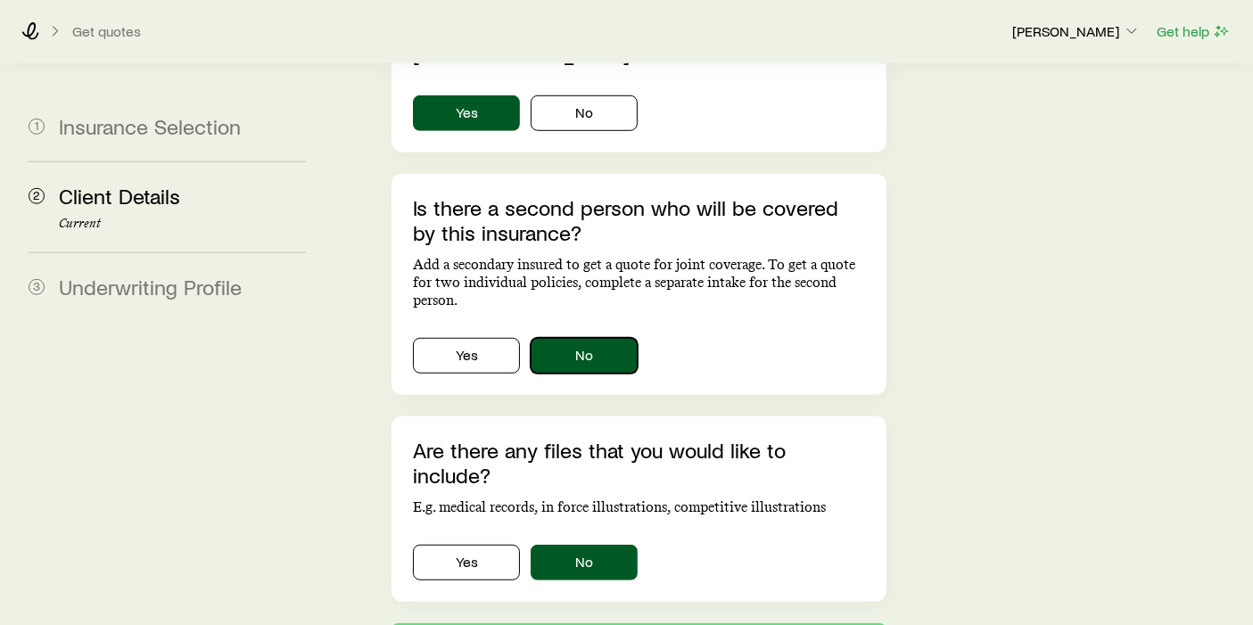
scroll to position [1266, 0]
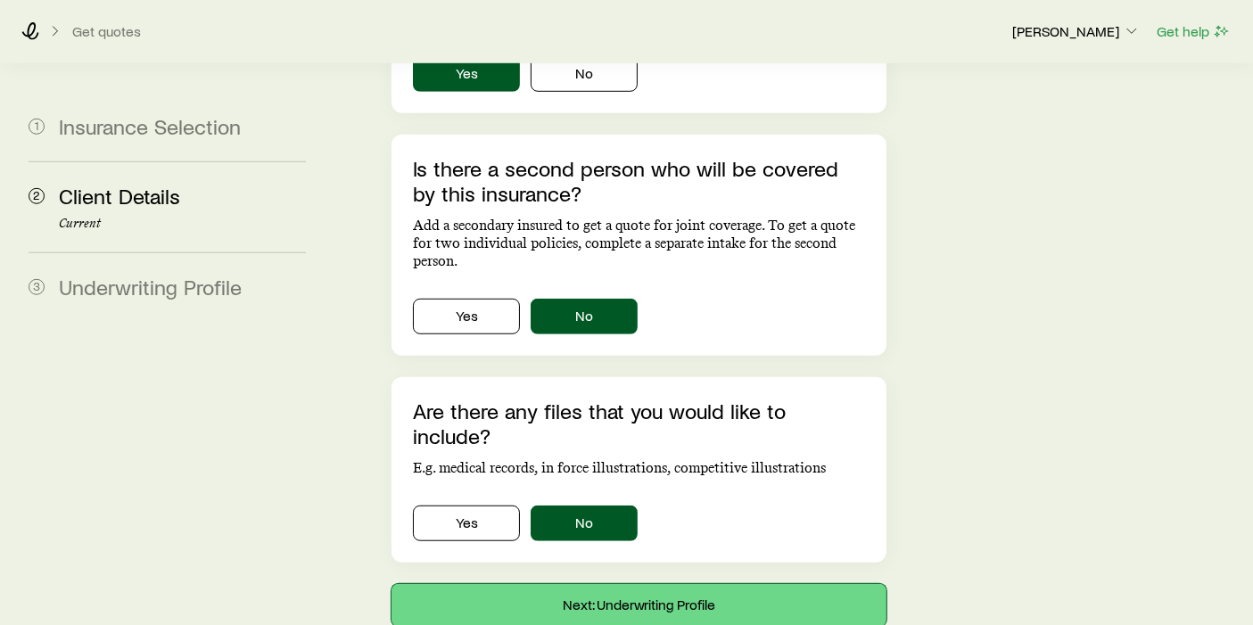
click at [578, 584] on button "Next: Underwriting Profile" at bounding box center [639, 605] width 495 height 43
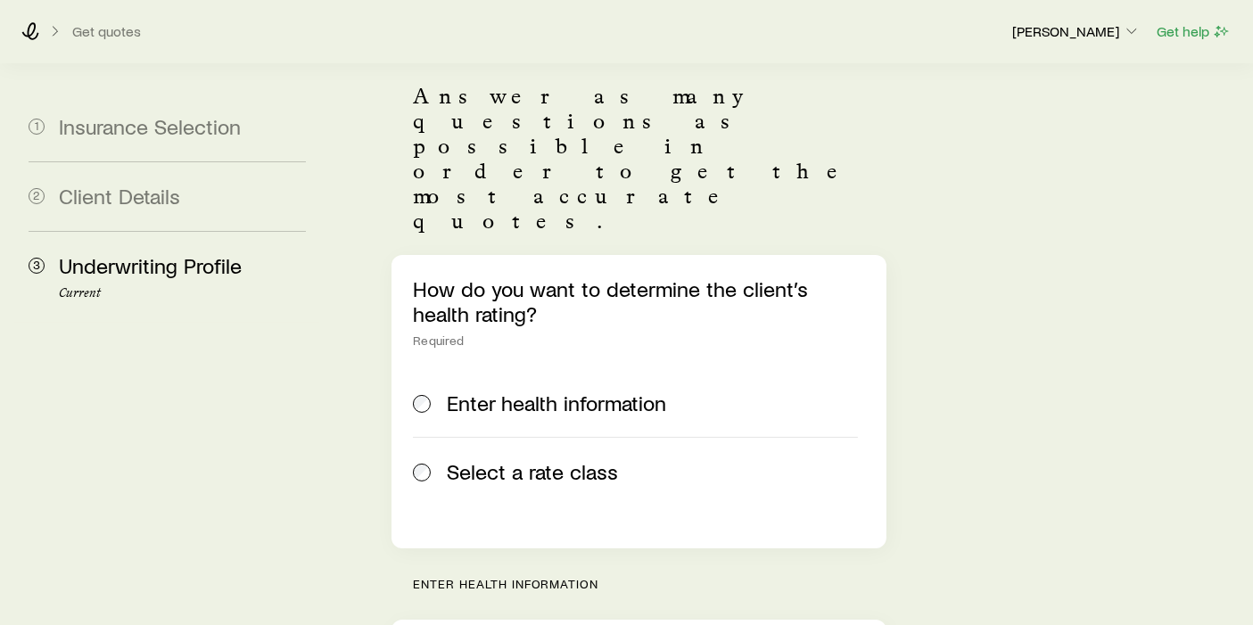
scroll to position [179, 0]
click at [429, 460] on span at bounding box center [423, 472] width 20 height 25
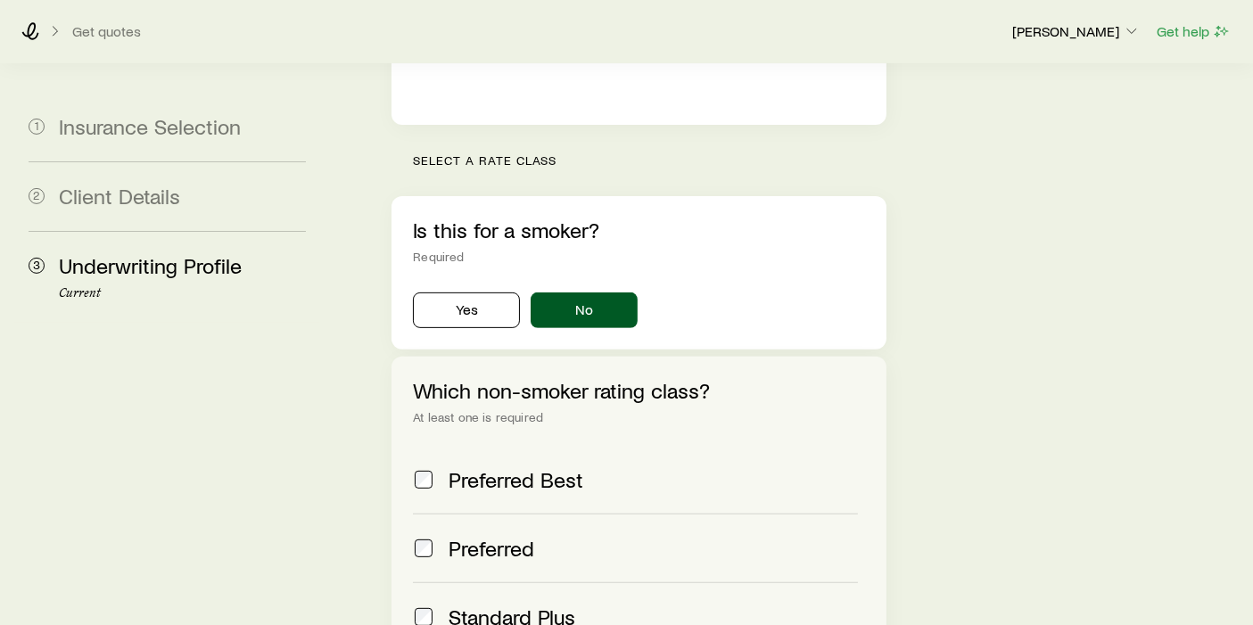
scroll to position [607, 0]
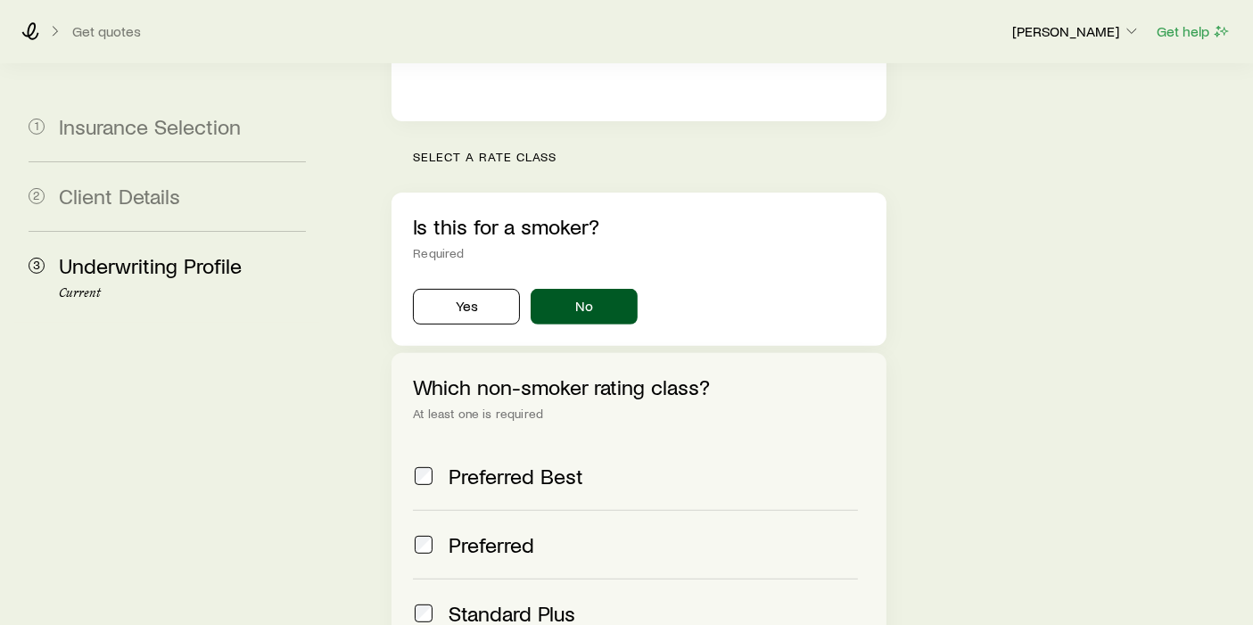
click at [526, 532] on span "Preferred" at bounding box center [492, 544] width 86 height 25
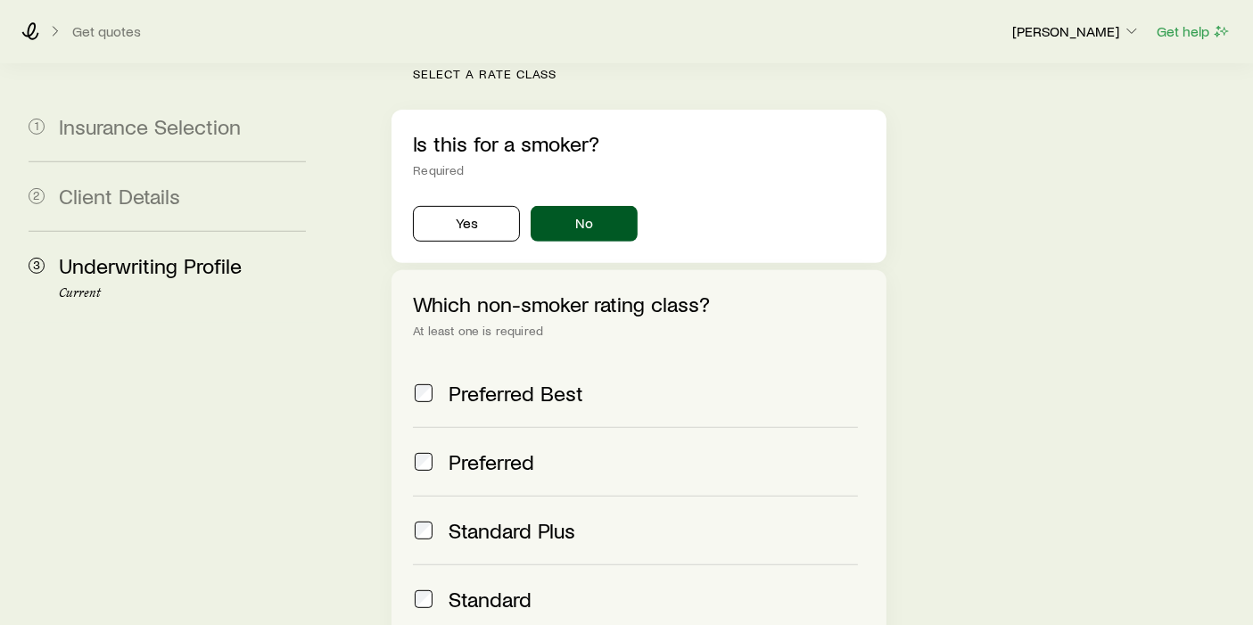
click at [509, 565] on label "Standard" at bounding box center [635, 599] width 445 height 69
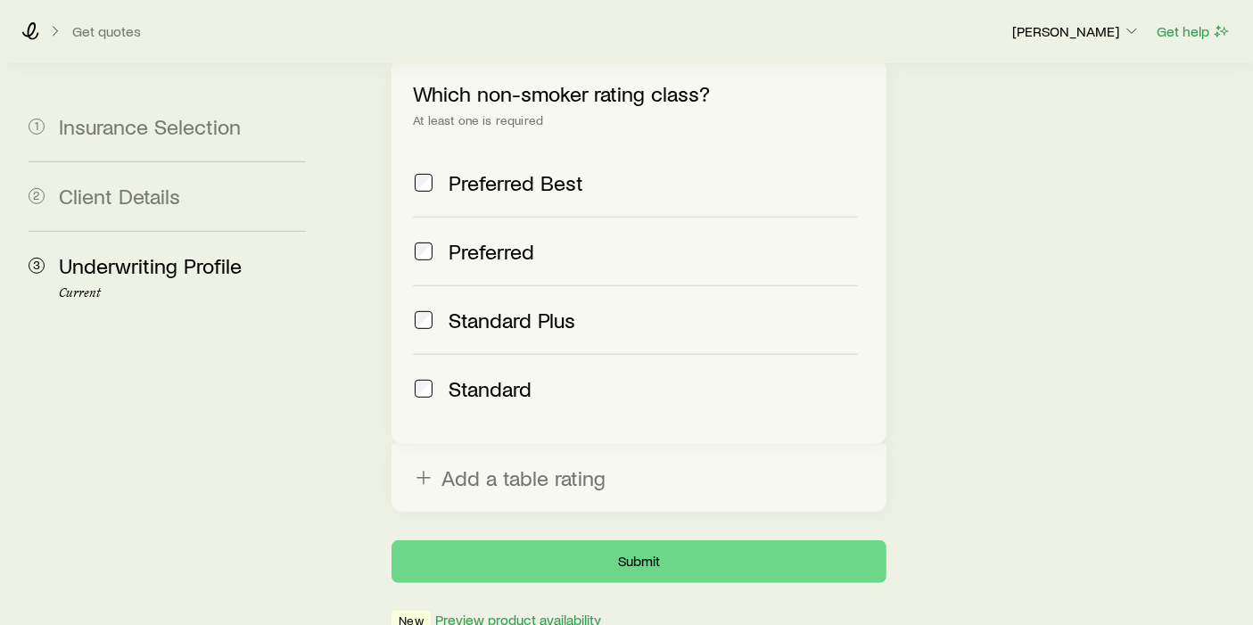
scroll to position [906, 0]
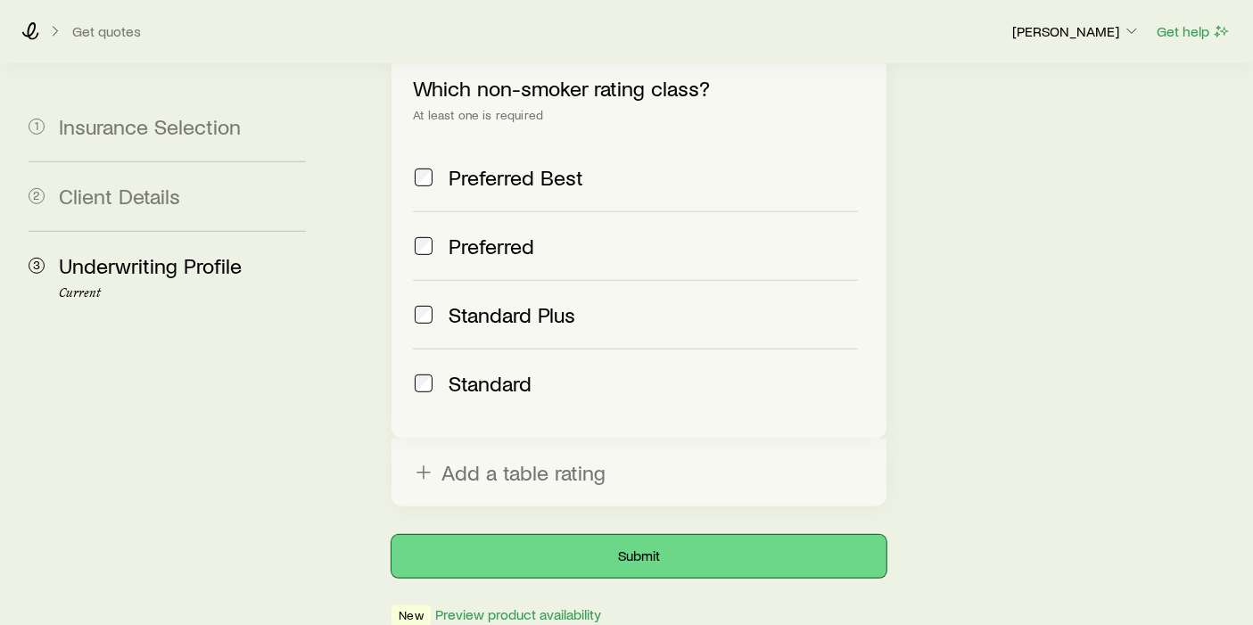
click at [590, 535] on button "Submit" at bounding box center [639, 556] width 495 height 43
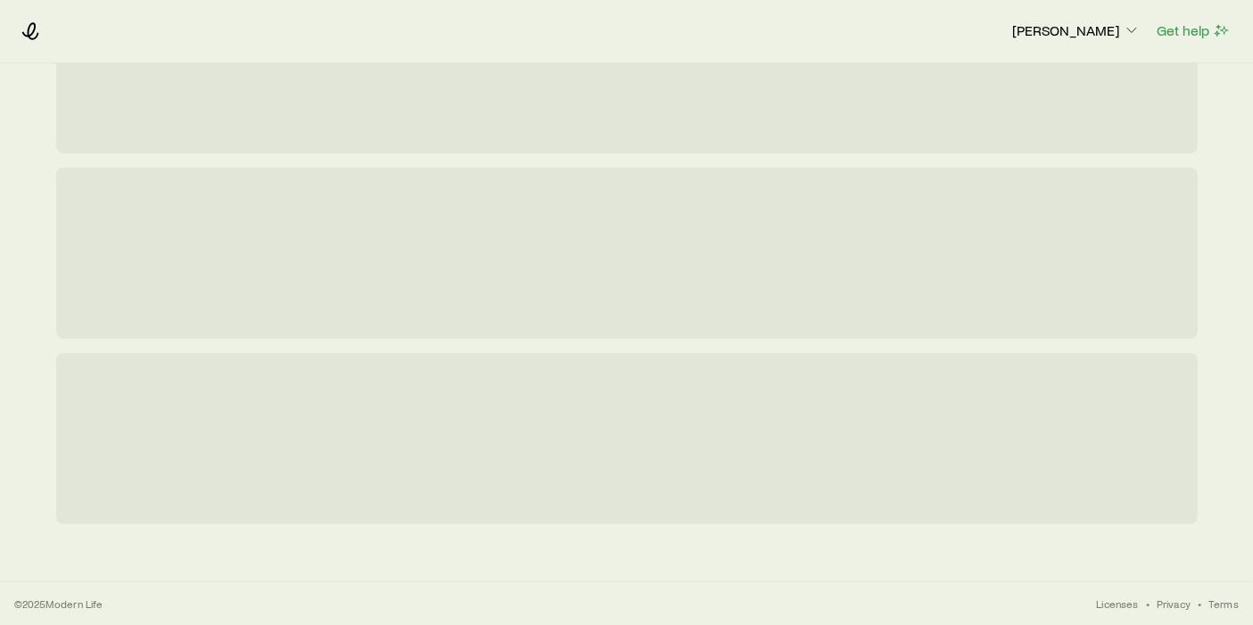
scroll to position [0, 0]
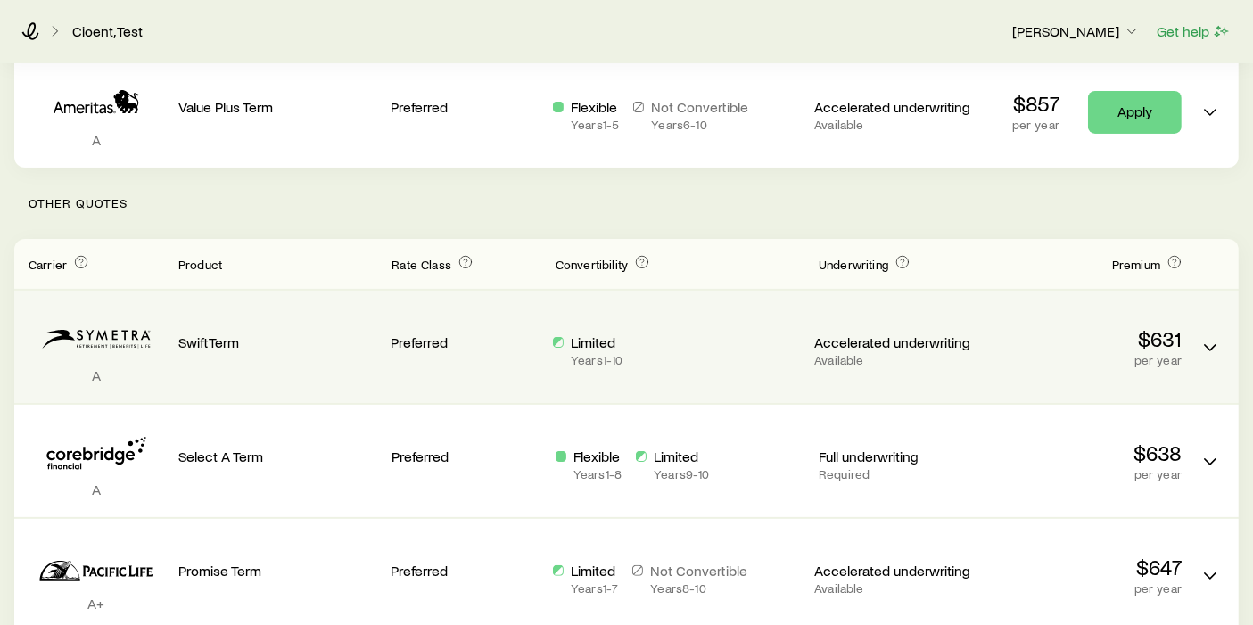
scroll to position [325, 0]
click at [778, 384] on div "Limited Years 1 - 10" at bounding box center [676, 348] width 247 height 84
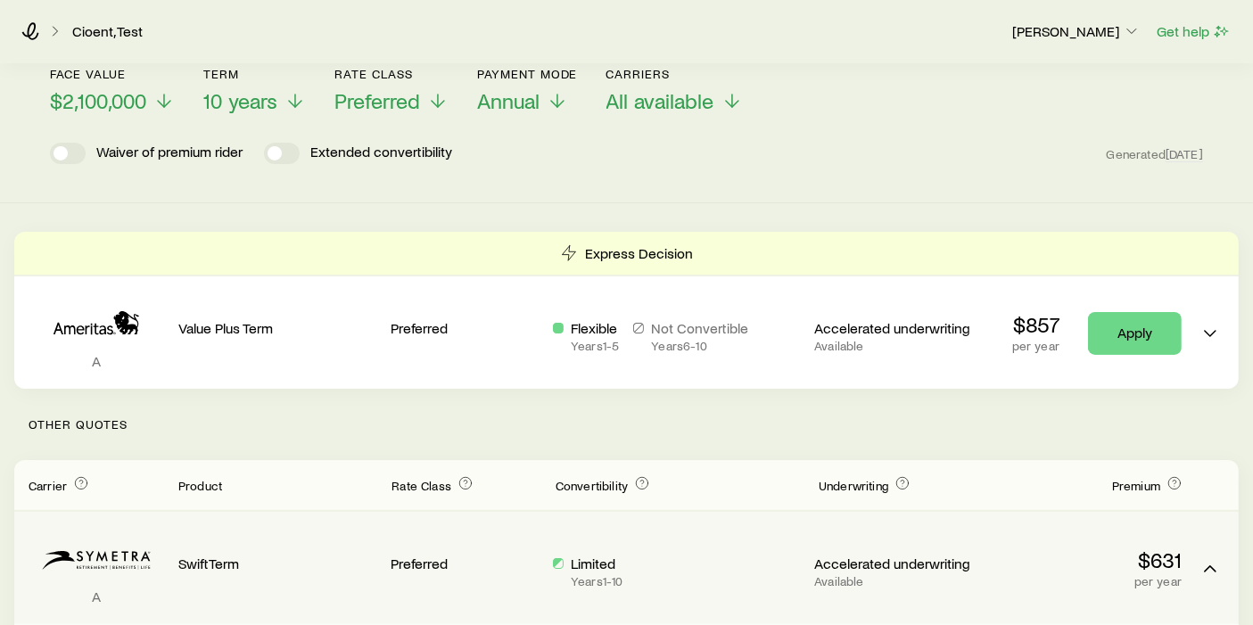
scroll to position [0, 0]
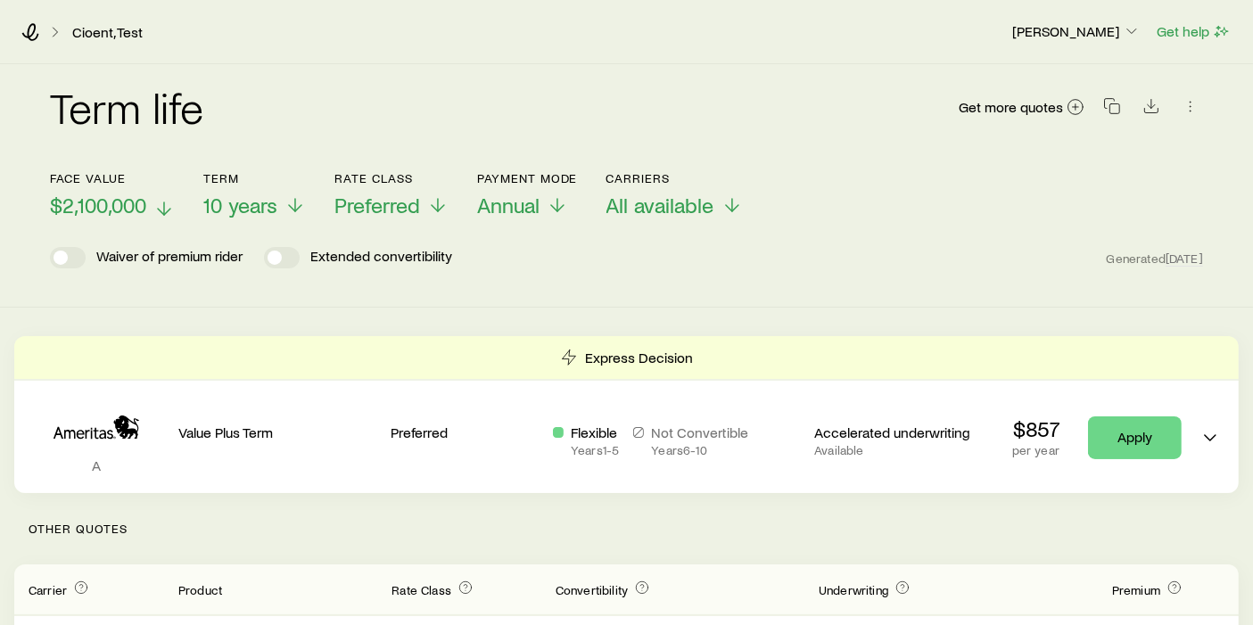
click at [102, 208] on span "$2,100,000" at bounding box center [98, 205] width 96 height 25
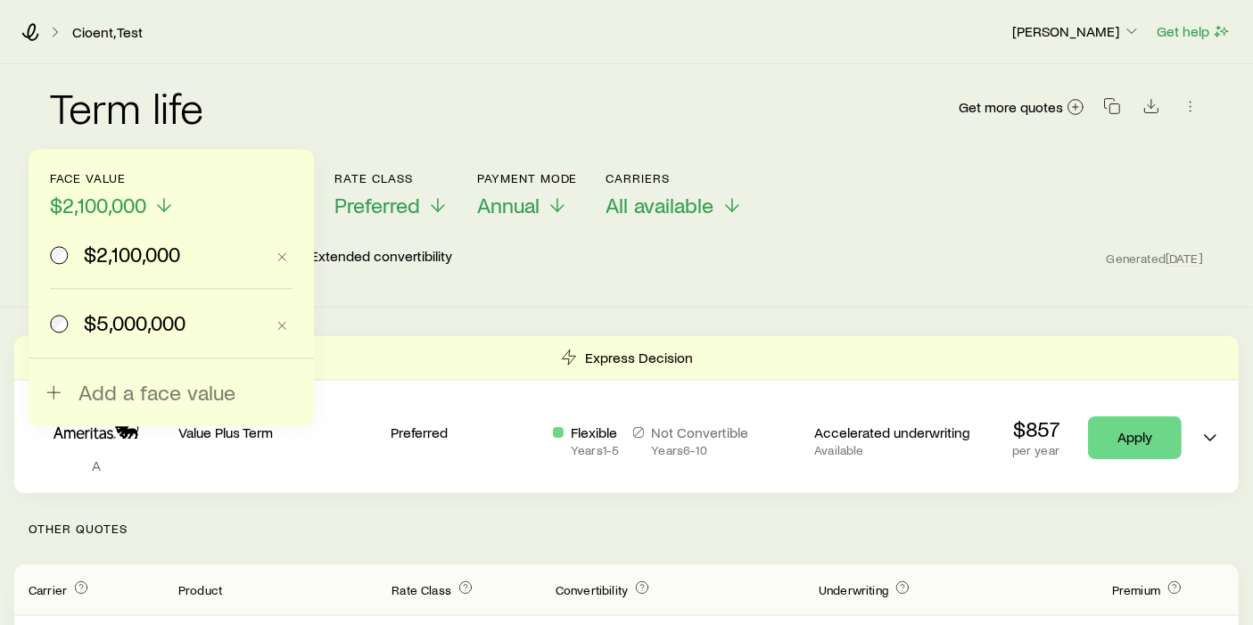
click at [103, 323] on span "$5,000,000" at bounding box center [135, 322] width 102 height 25
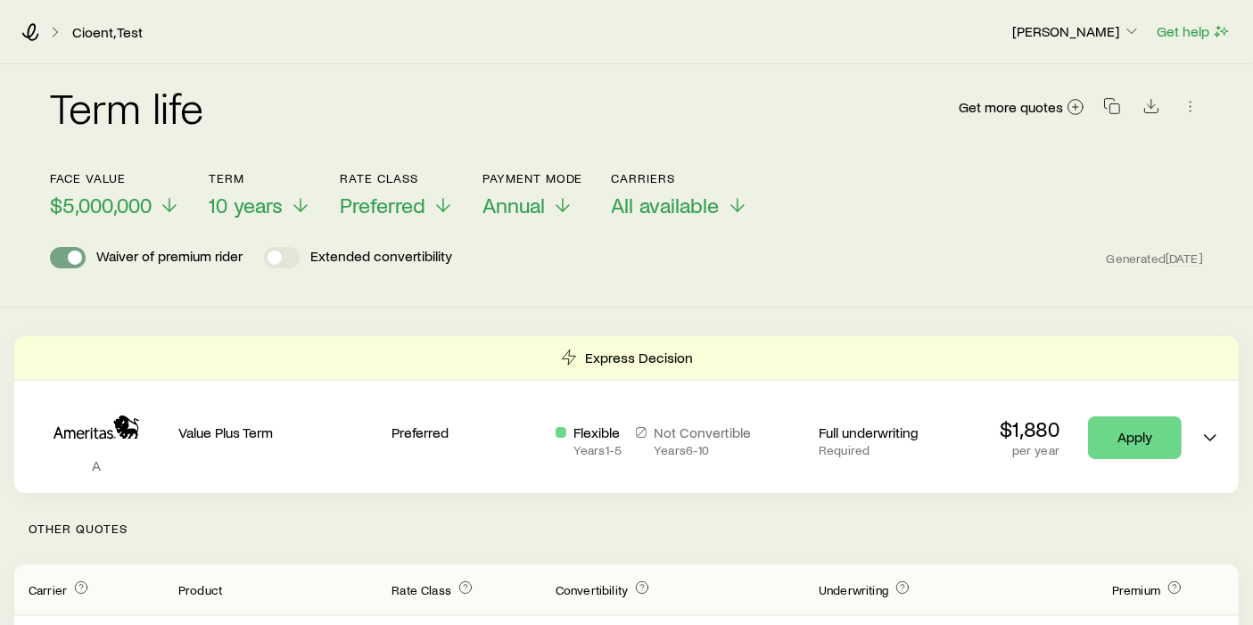
click at [71, 261] on span at bounding box center [75, 258] width 14 height 14
click at [286, 260] on span at bounding box center [289, 258] width 14 height 14
click at [247, 205] on span "10 years" at bounding box center [246, 205] width 74 height 25
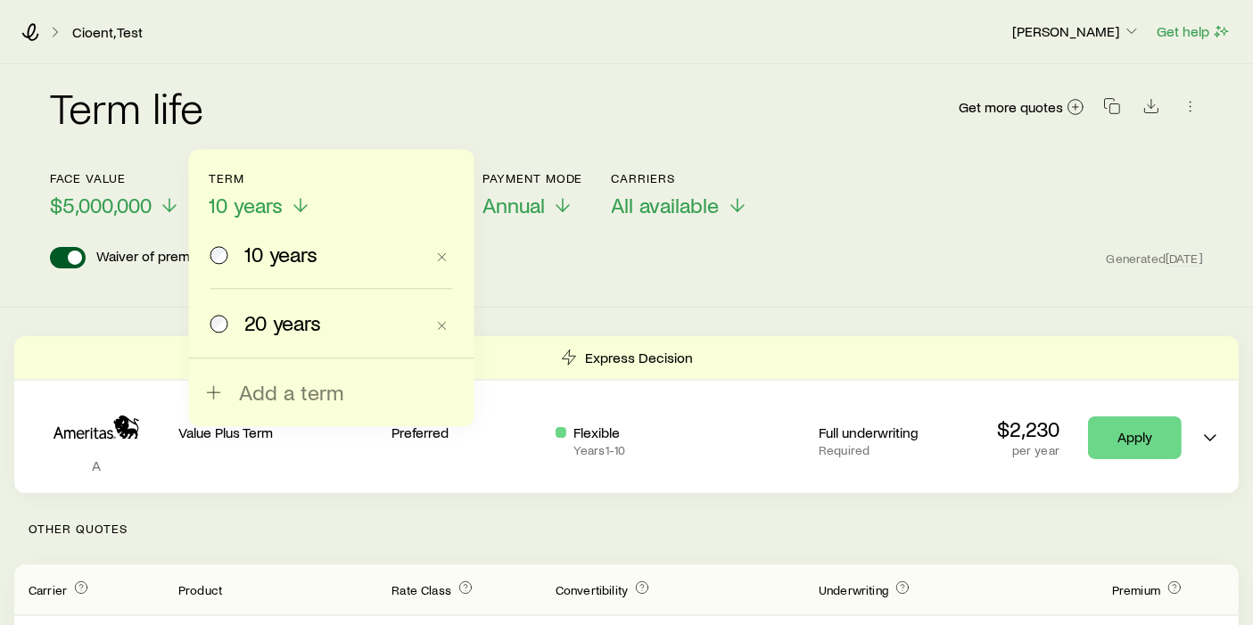
click at [244, 322] on span "20 years" at bounding box center [283, 322] width 78 height 25
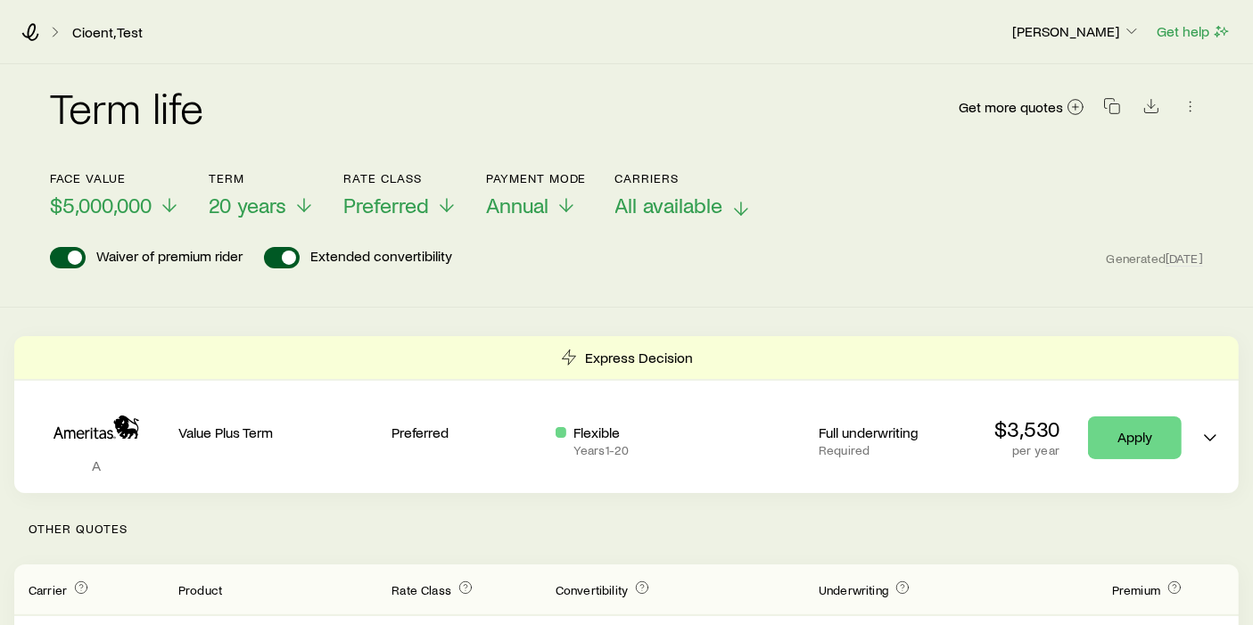
click at [638, 200] on span "All available" at bounding box center [669, 205] width 108 height 25
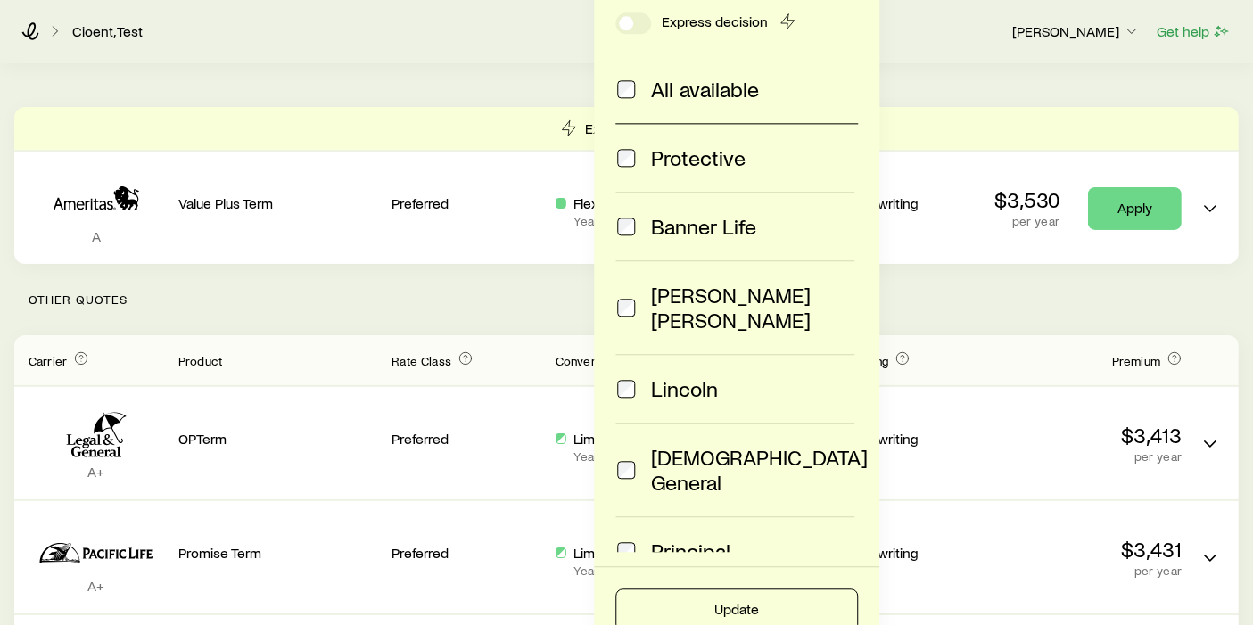
scroll to position [231, 0]
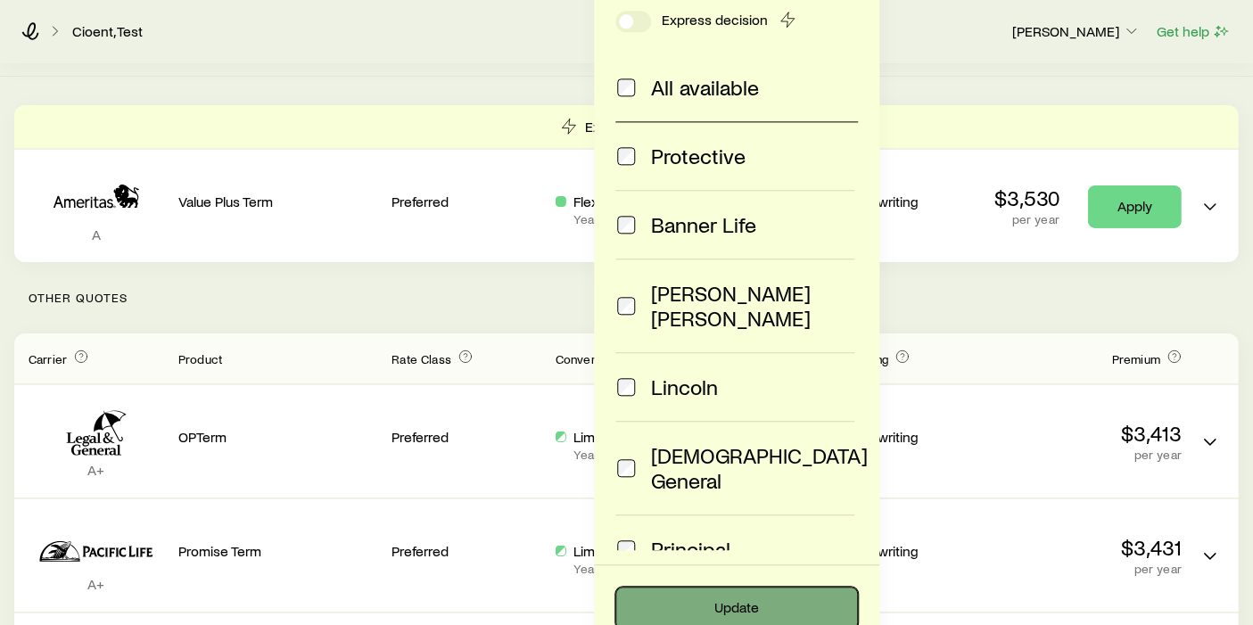
click at [685, 610] on button "Update" at bounding box center [736, 608] width 243 height 43
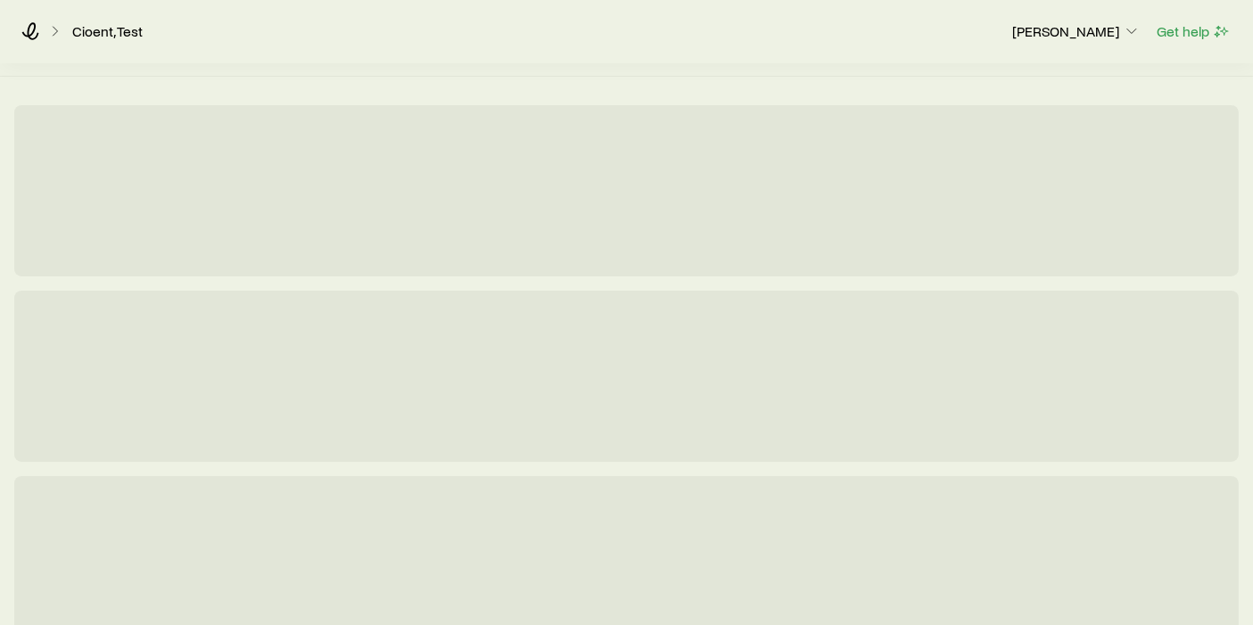
scroll to position [0, 0]
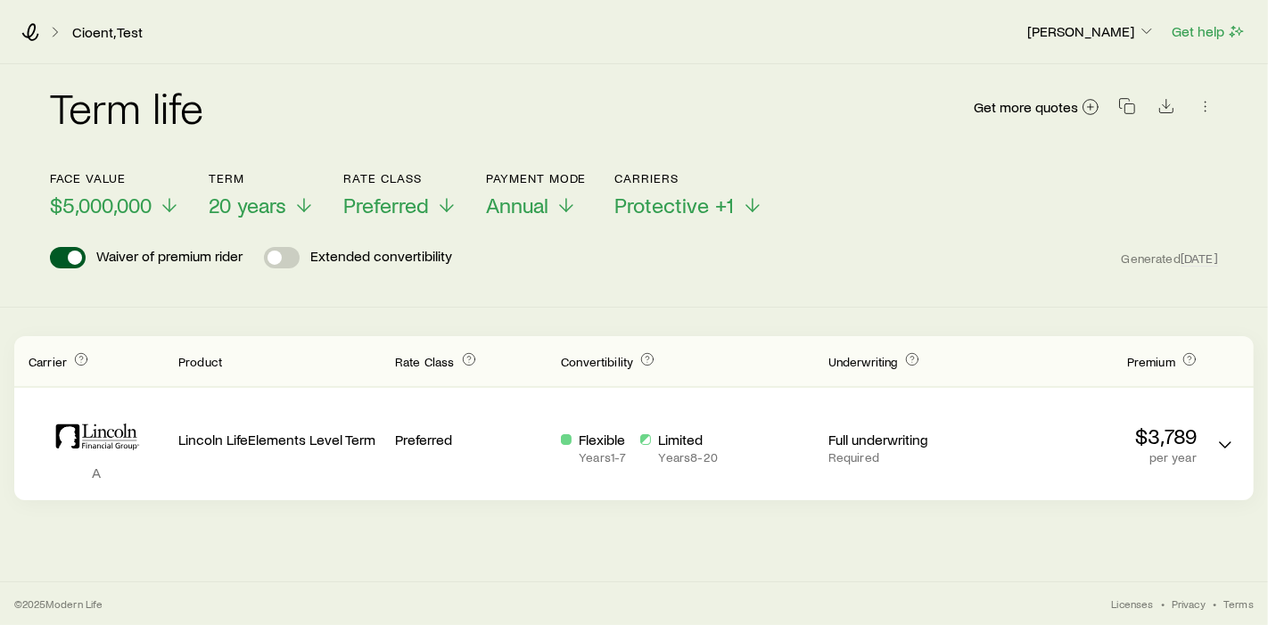
click at [280, 262] on span at bounding box center [275, 258] width 14 height 14
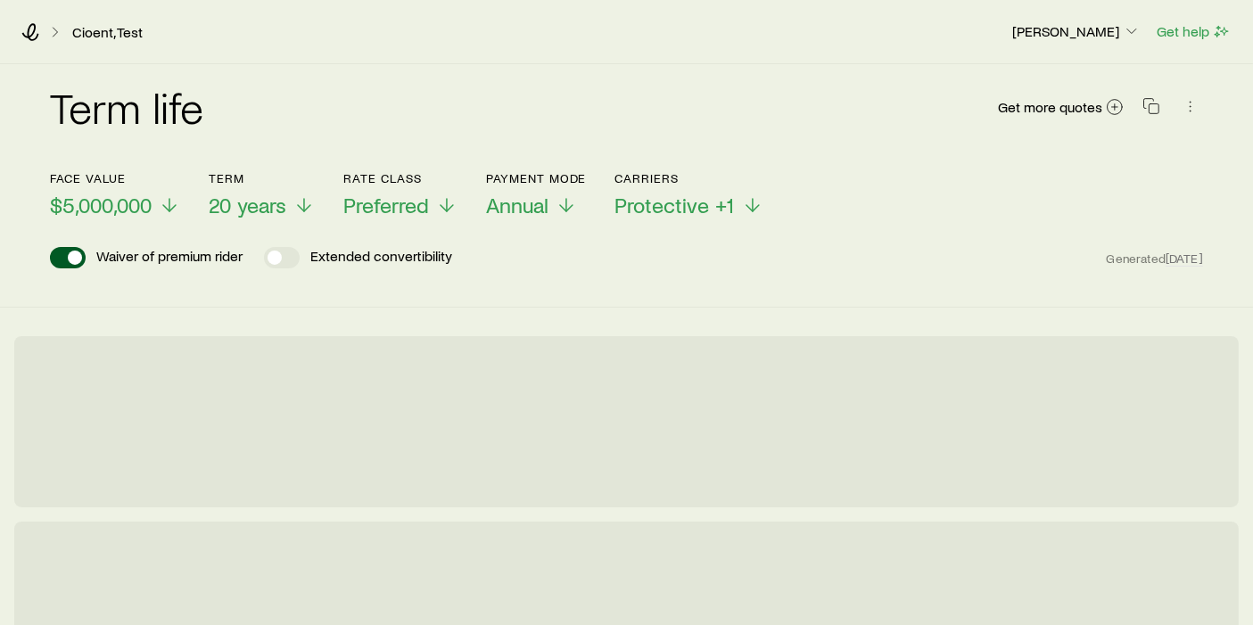
click at [79, 260] on span at bounding box center [68, 257] width 36 height 21
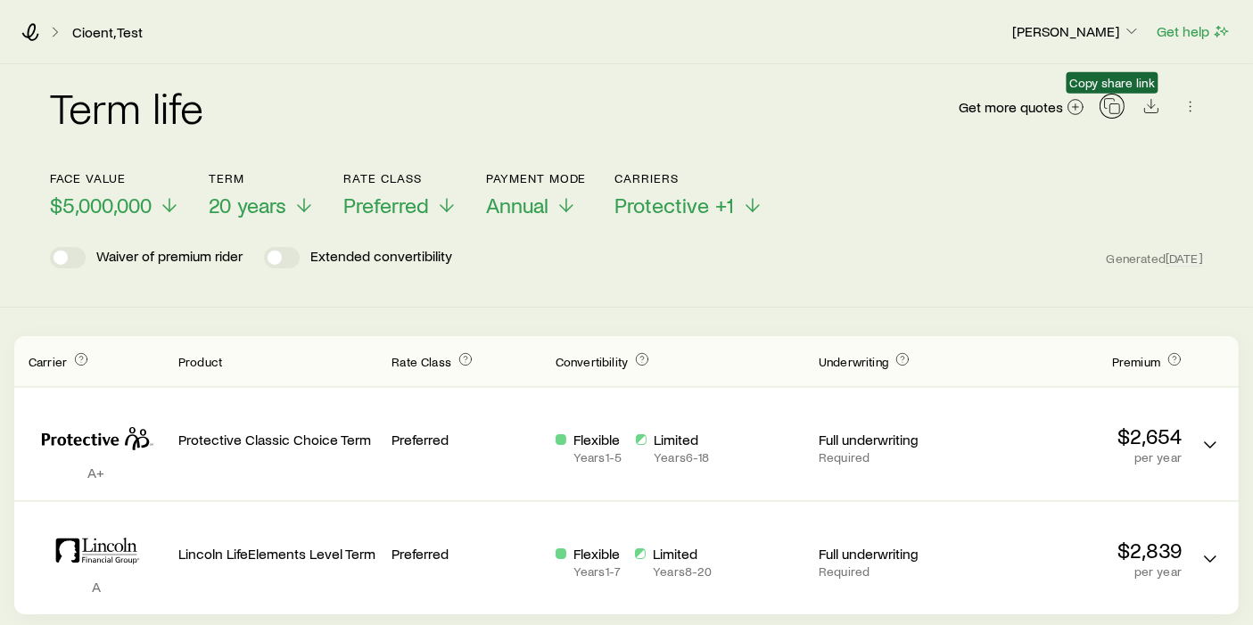
click at [1114, 113] on rect "button" at bounding box center [1115, 109] width 10 height 10
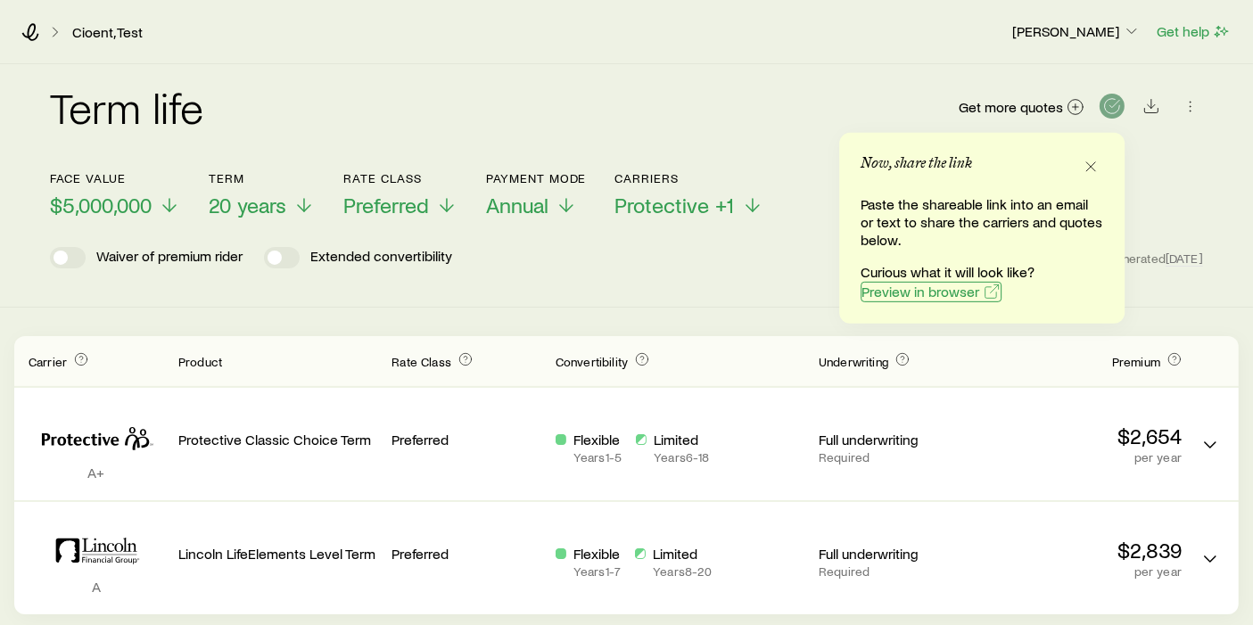
click at [961, 286] on span "Preview in browser" at bounding box center [921, 292] width 118 height 14
click at [30, 31] on icon at bounding box center [30, 32] width 18 height 18
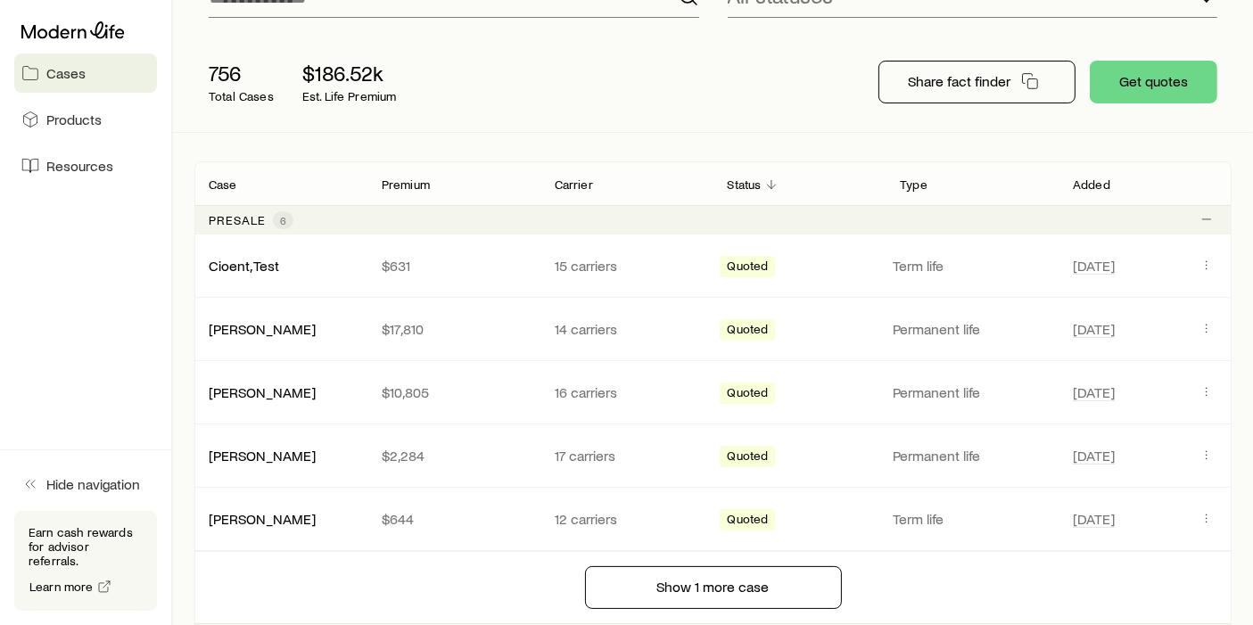
scroll to position [181, 0]
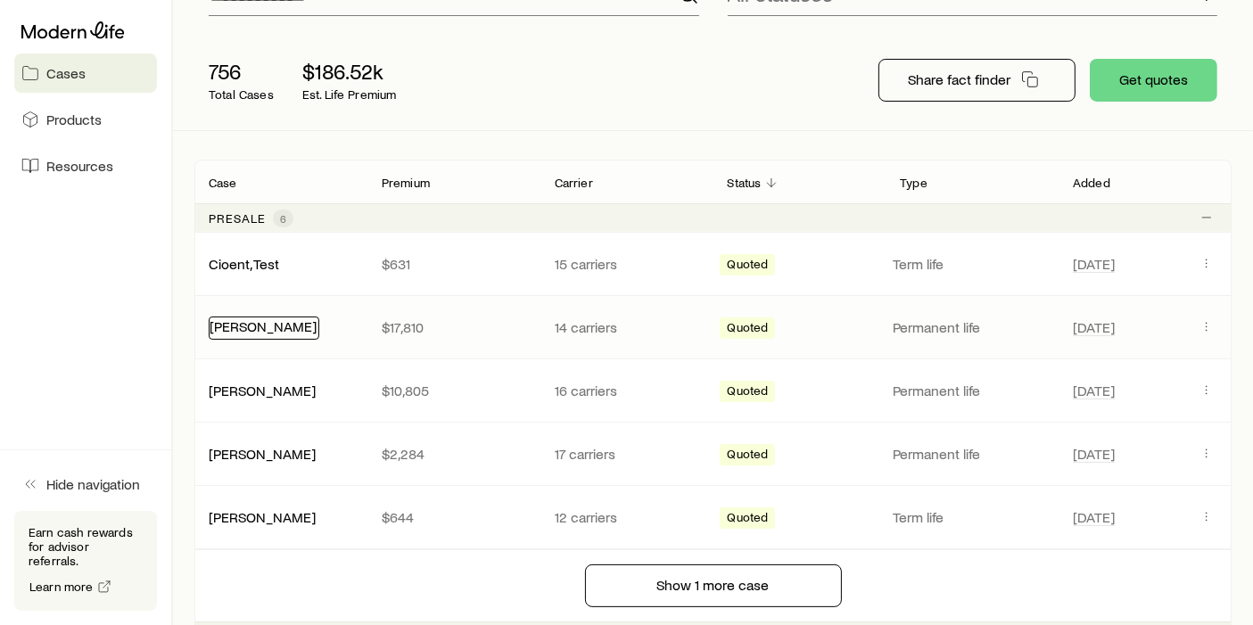
click at [243, 325] on link "[PERSON_NAME]" at bounding box center [263, 326] width 107 height 17
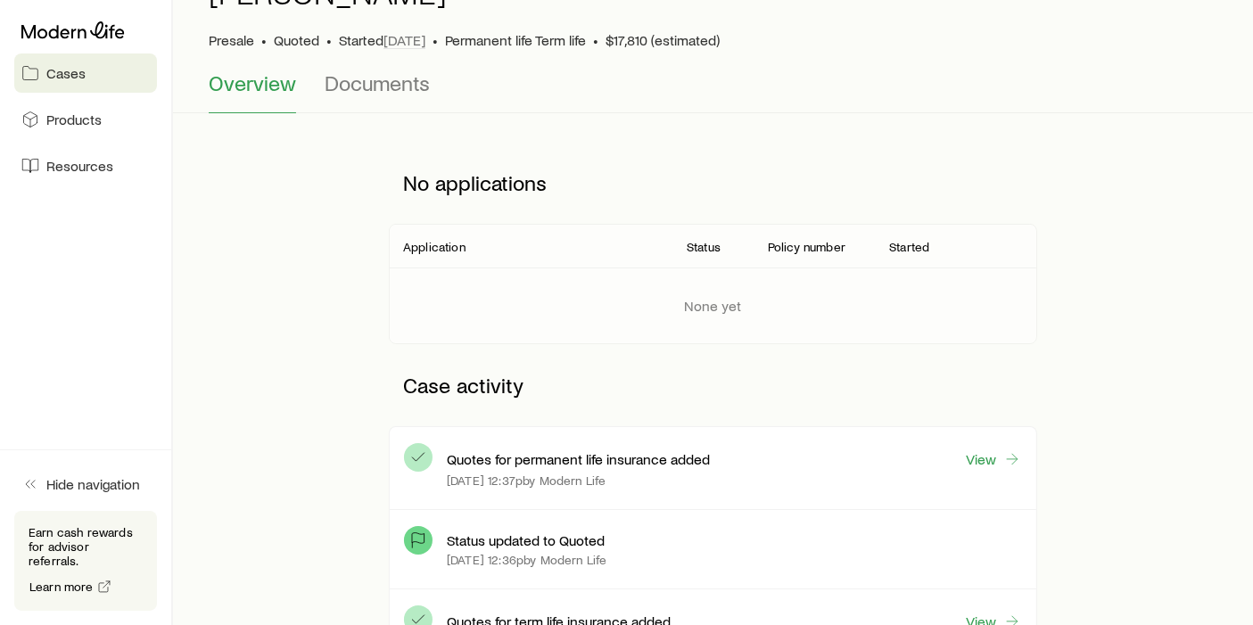
scroll to position [114, 0]
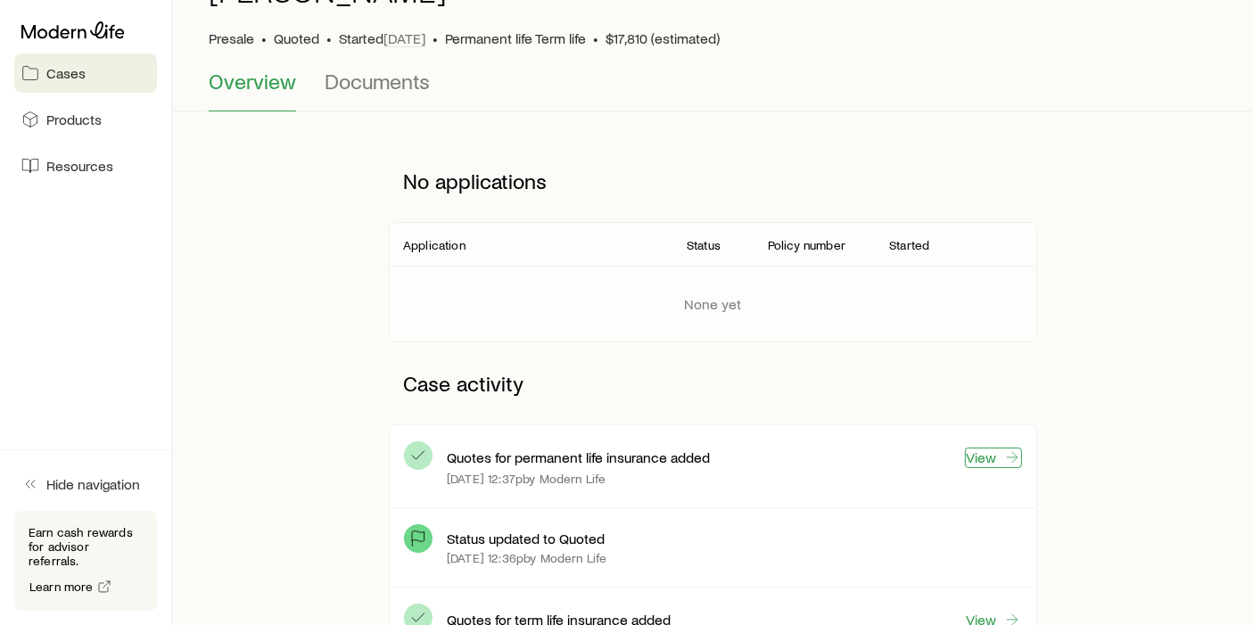
click at [989, 460] on link "View" at bounding box center [993, 458] width 57 height 21
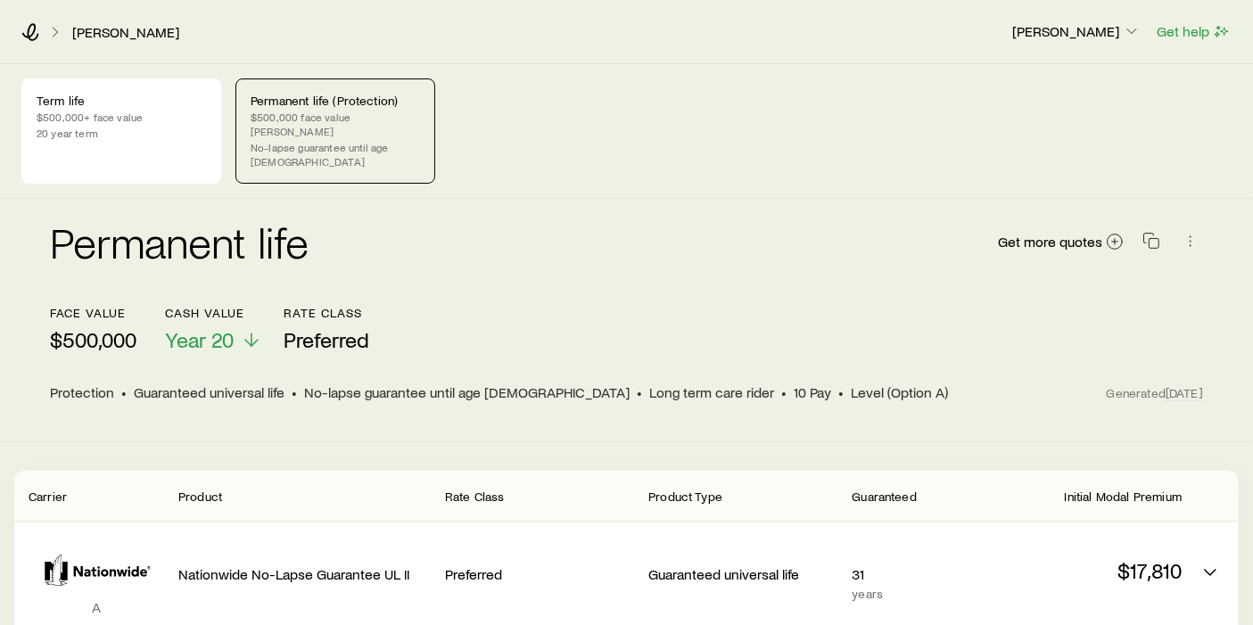
click at [352, 153] on div "Permanent life (Protection) $500,000 face value GUL No-lapse guarantee until ag…" at bounding box center [335, 130] width 200 height 105
click at [358, 140] on p "No-lapse guarantee until age [DEMOGRAPHIC_DATA]" at bounding box center [335, 154] width 169 height 29
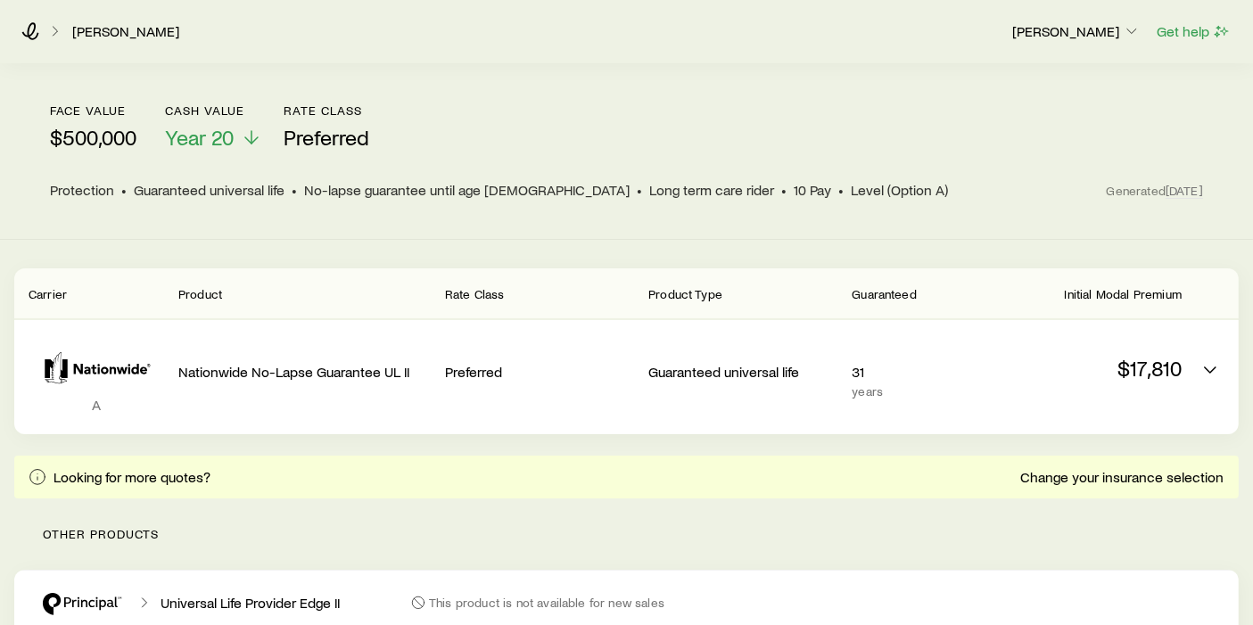
scroll to position [201, 0]
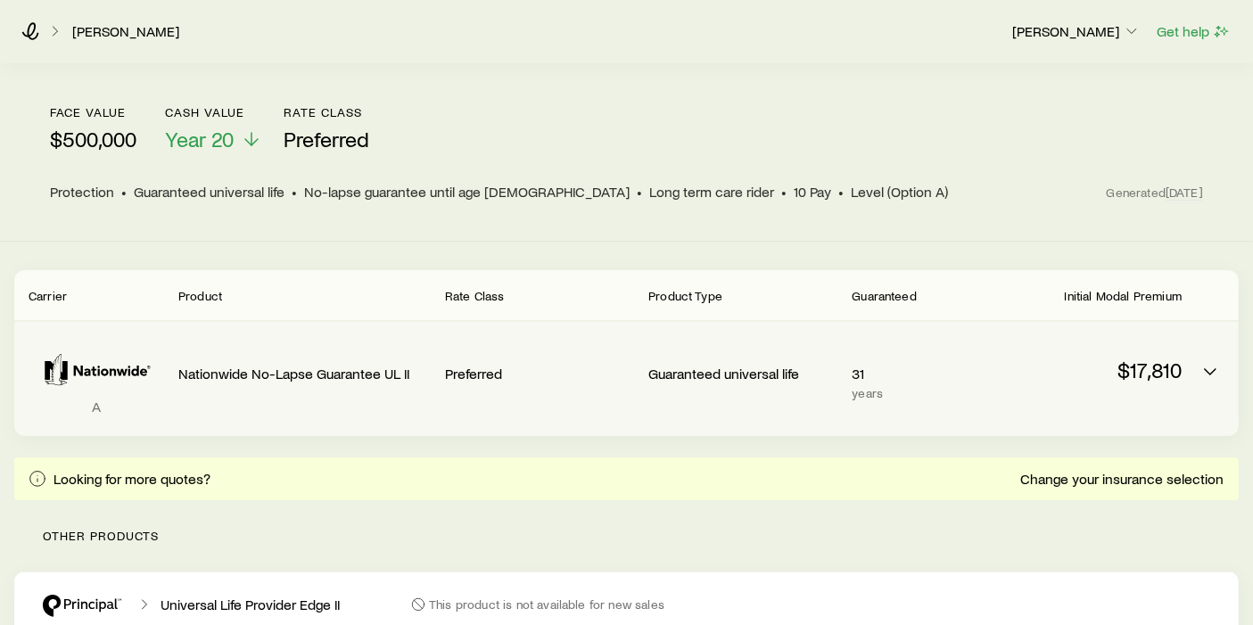
click at [601, 352] on div "Preferred" at bounding box center [539, 371] width 189 height 70
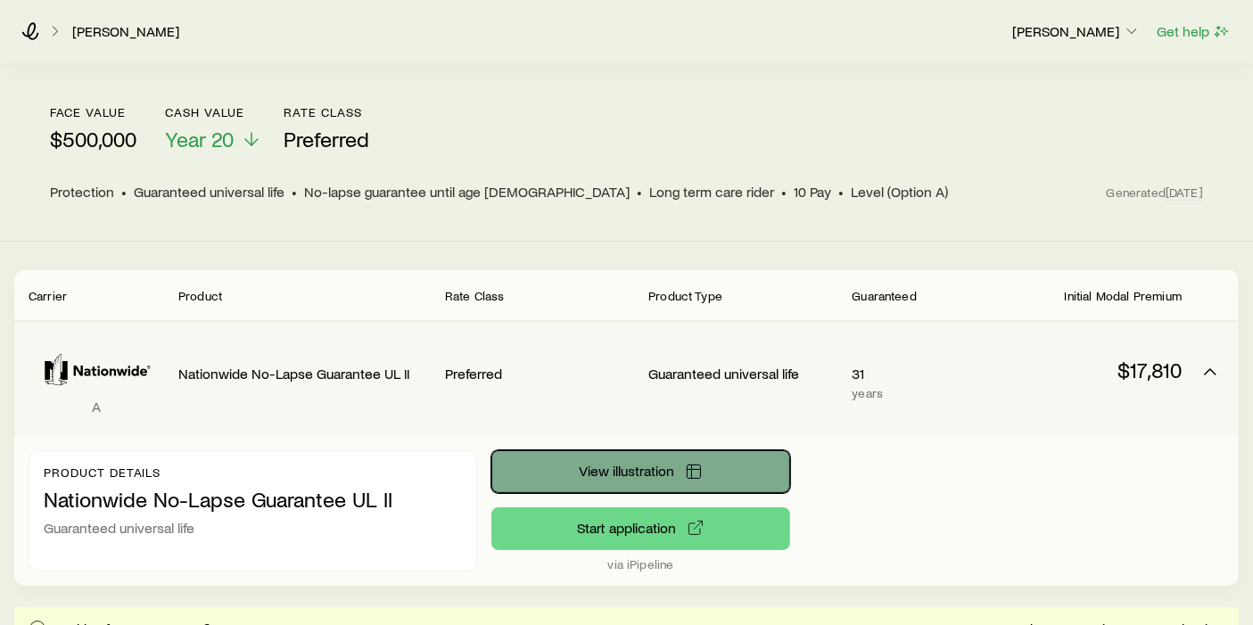
click at [633, 464] on span "View illustration" at bounding box center [626, 471] width 95 height 14
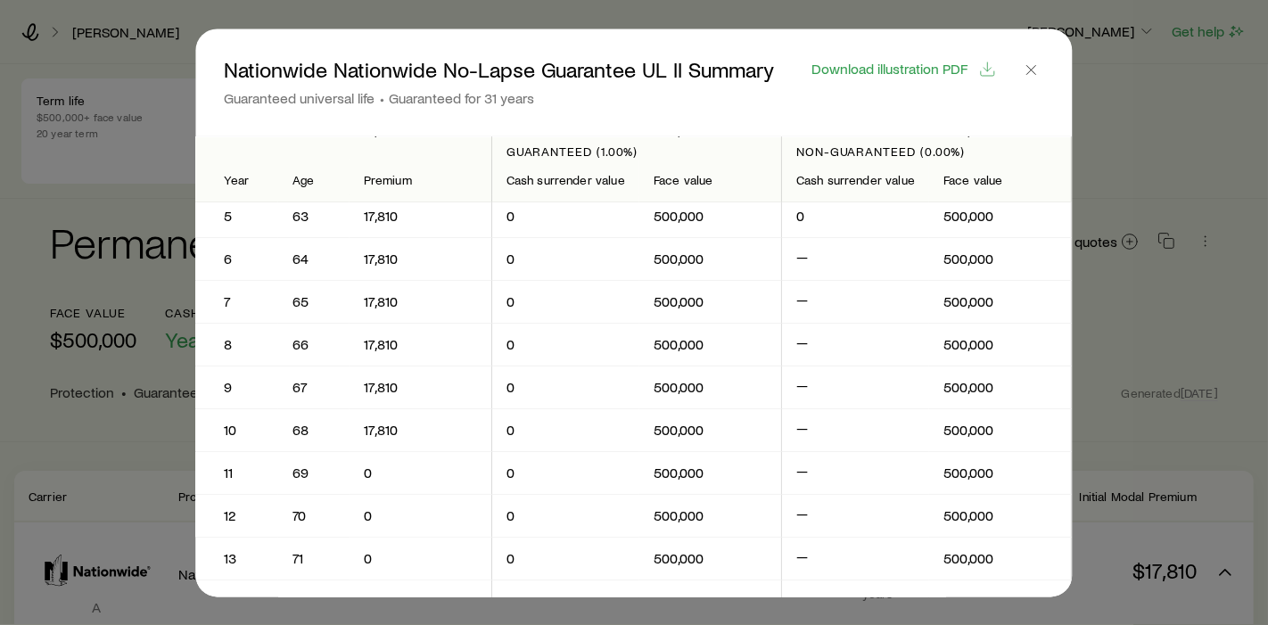
scroll to position [0, 0]
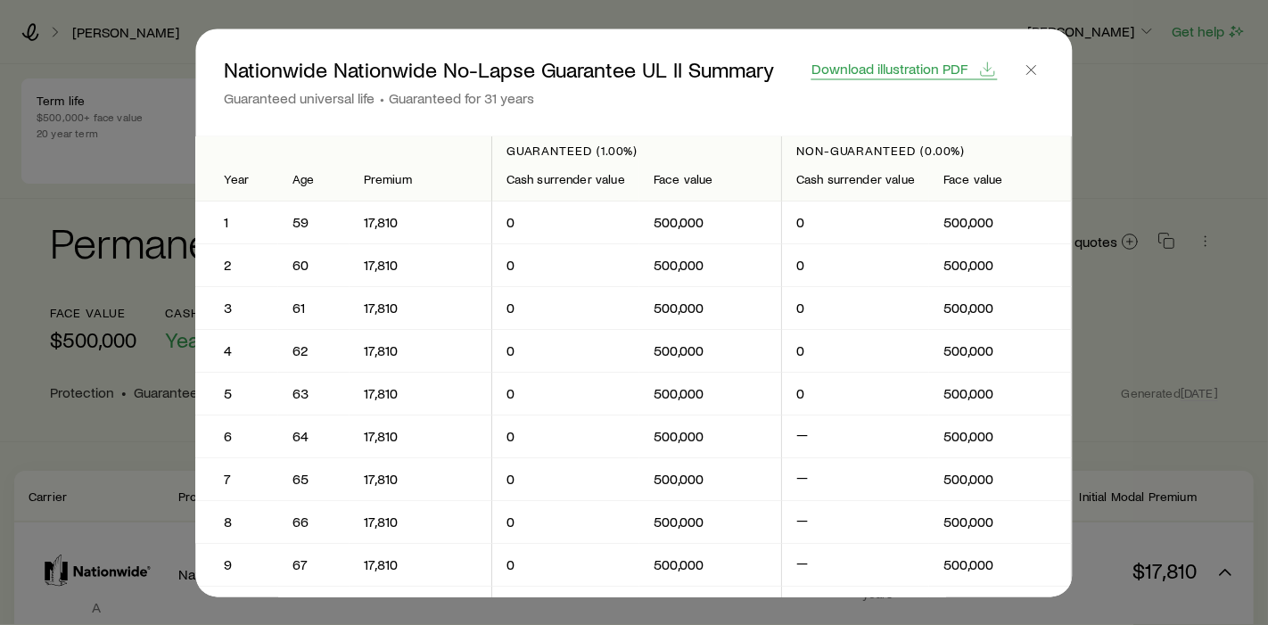
click at [886, 70] on span "Download illustration PDF" at bounding box center [891, 69] width 156 height 14
click at [1101, 433] on div "Nationwide Nationwide No-Lapse Guarantee UL II Summary Guaranteed universal lif…" at bounding box center [634, 313] width 934 height 568
drag, startPoint x: 1101, startPoint y: 433, endPoint x: 566, endPoint y: 118, distance: 620.9
click at [566, 118] on header "Nationwide Nationwide No-Lapse Guarantee UL II Summary Guaranteed universal lif…" at bounding box center [633, 82] width 877 height 107
click at [1029, 74] on icon "button" at bounding box center [1032, 70] width 18 height 18
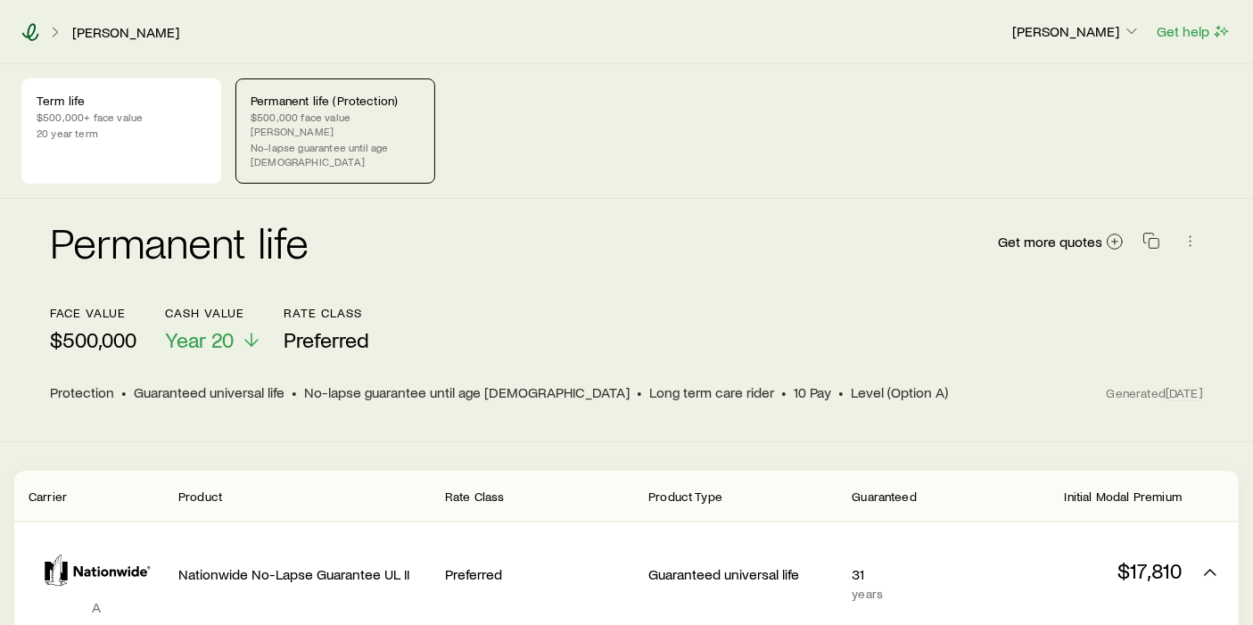
click at [30, 31] on icon at bounding box center [30, 32] width 18 height 18
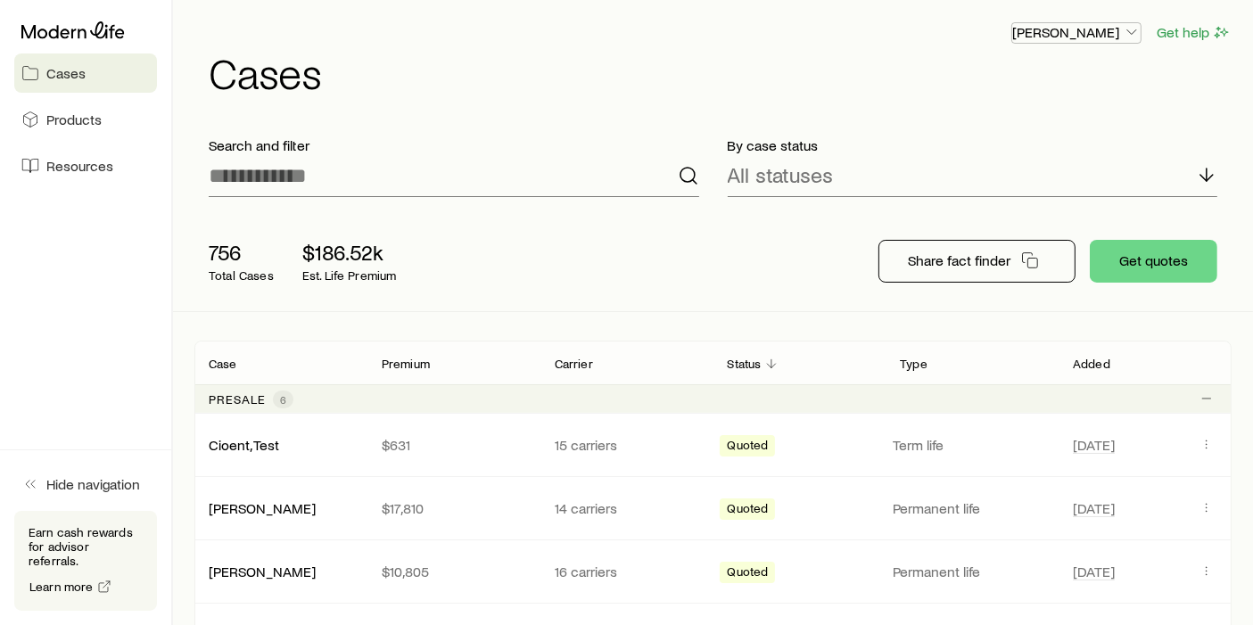
click at [1072, 30] on p "[PERSON_NAME]" at bounding box center [1076, 32] width 128 height 18
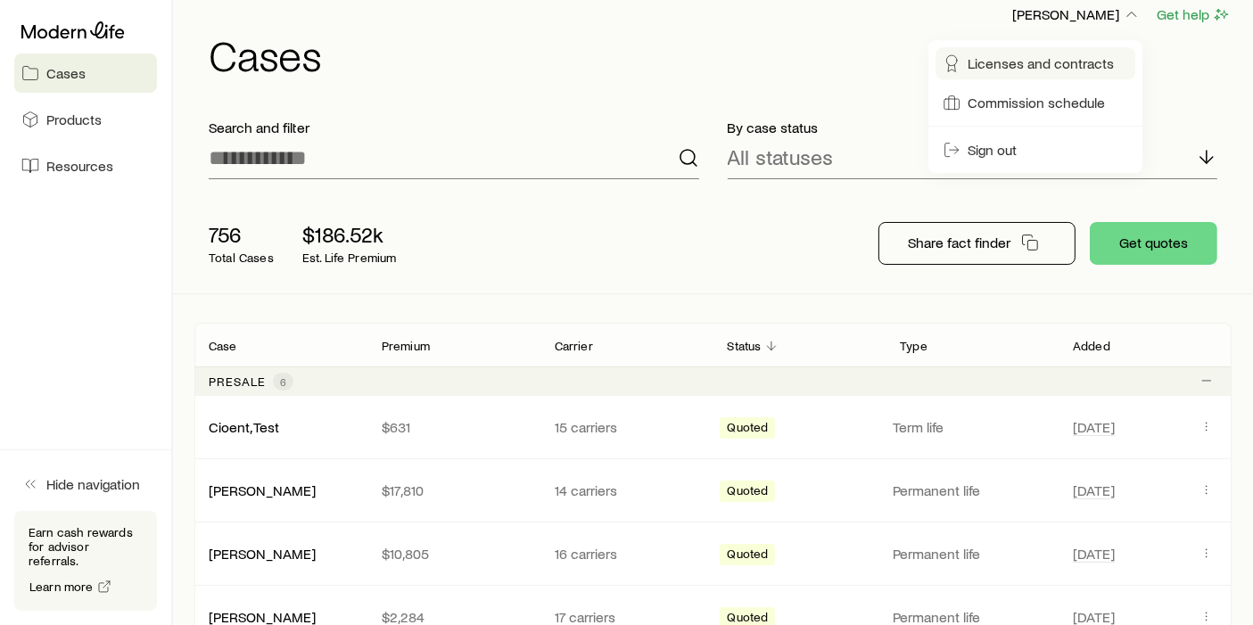
click at [1021, 72] on span "Licenses and contracts" at bounding box center [1041, 63] width 146 height 18
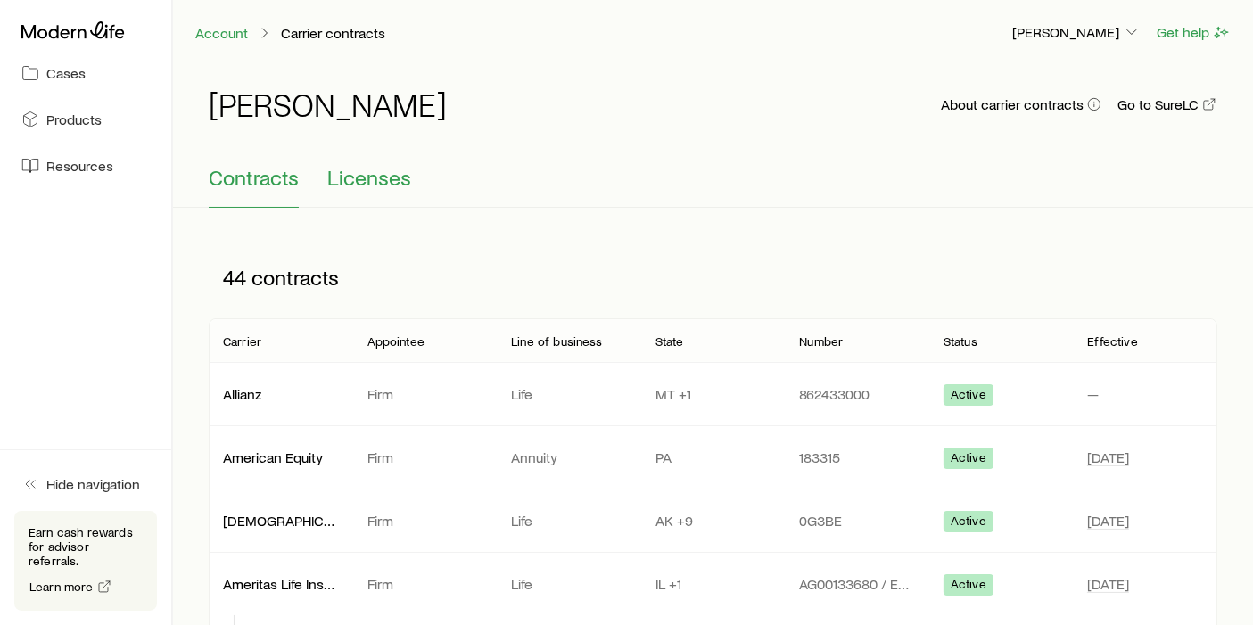
click at [367, 197] on button "Licenses" at bounding box center [369, 186] width 84 height 43
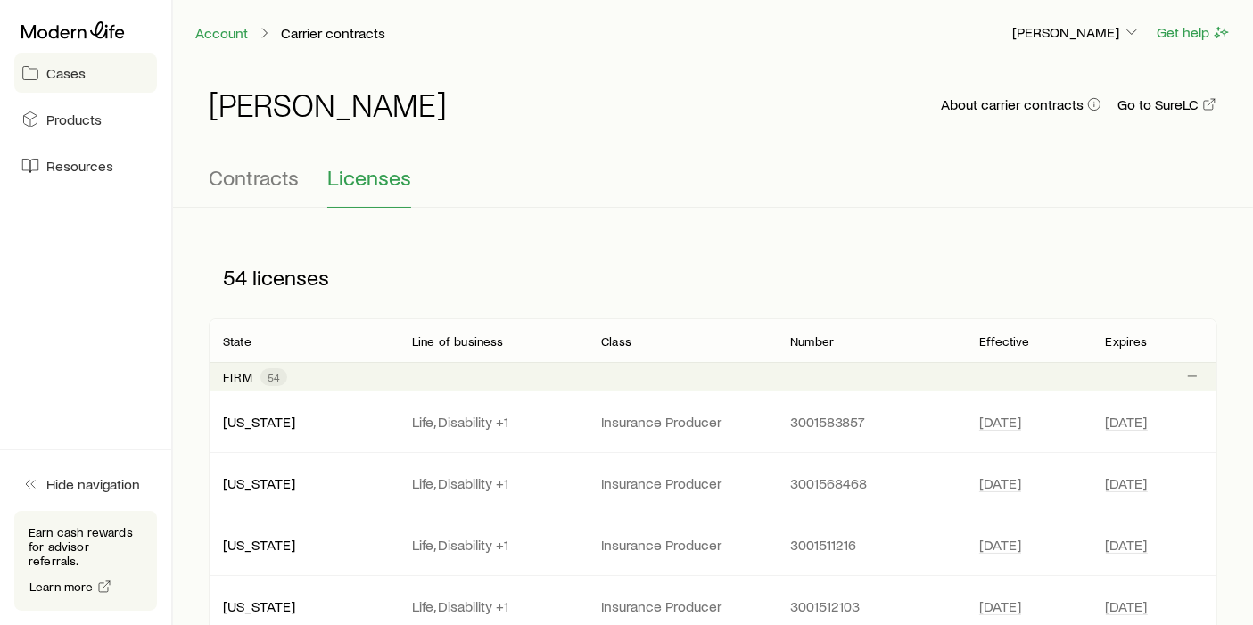
click at [88, 85] on link "Cases" at bounding box center [85, 73] width 143 height 39
